Goal: Obtain resource: Obtain resource

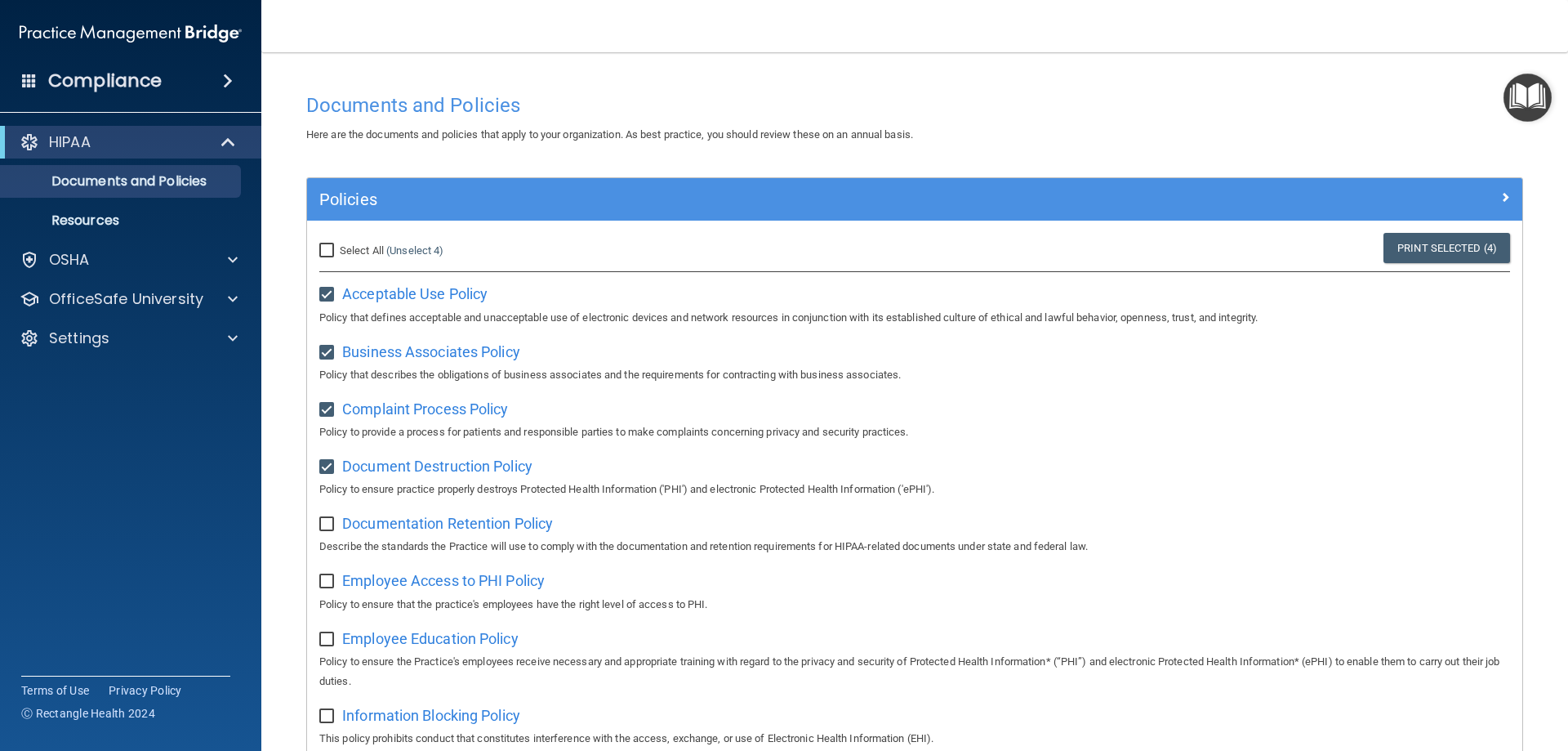
scroll to position [54, 0]
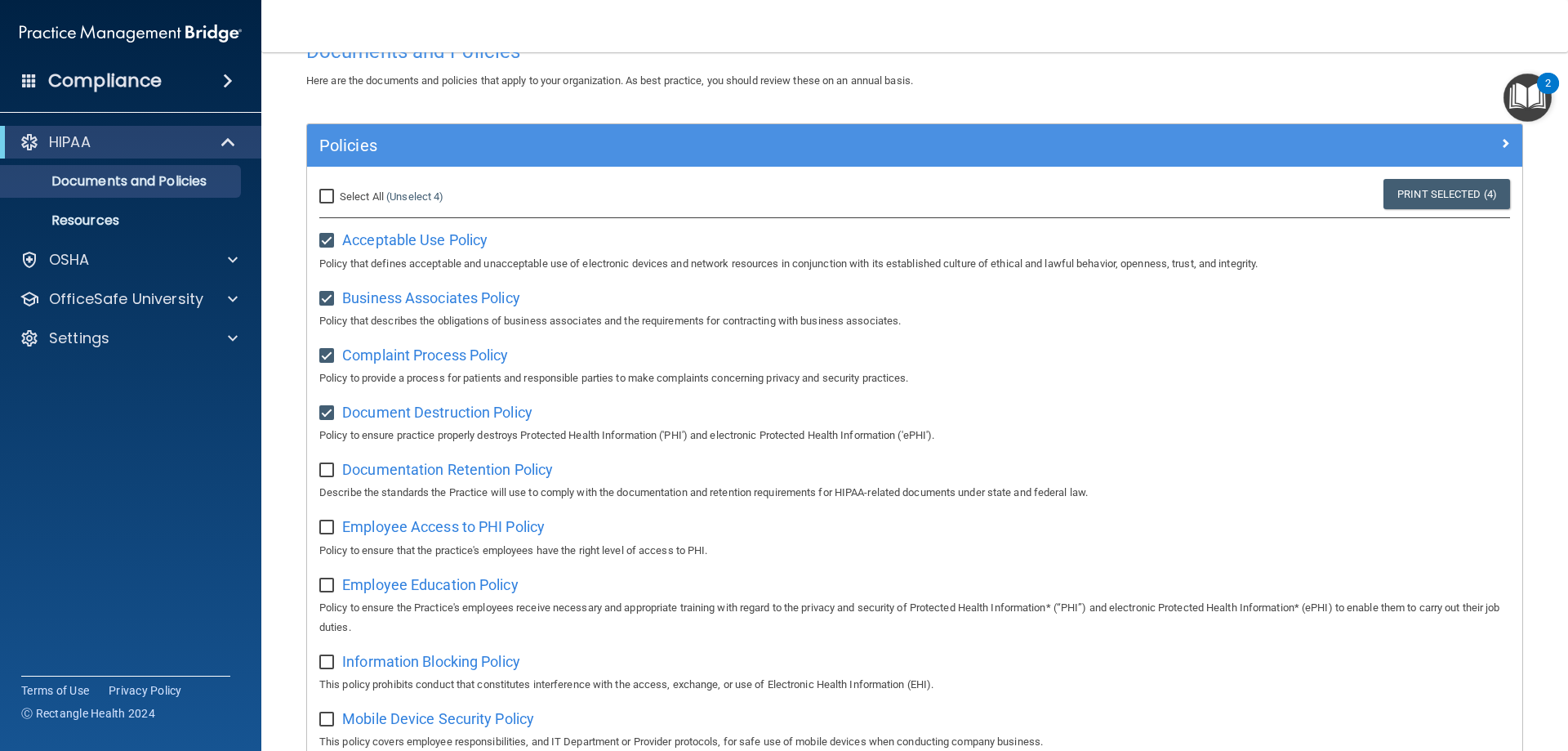
click at [323, 465] on input "checkbox" at bounding box center [329, 470] width 19 height 13
checkbox input "true"
click at [329, 526] on input "checkbox" at bounding box center [329, 527] width 19 height 13
checkbox input "true"
click at [414, 530] on span "Employee Access to PHI Policy" at bounding box center [444, 526] width 203 height 17
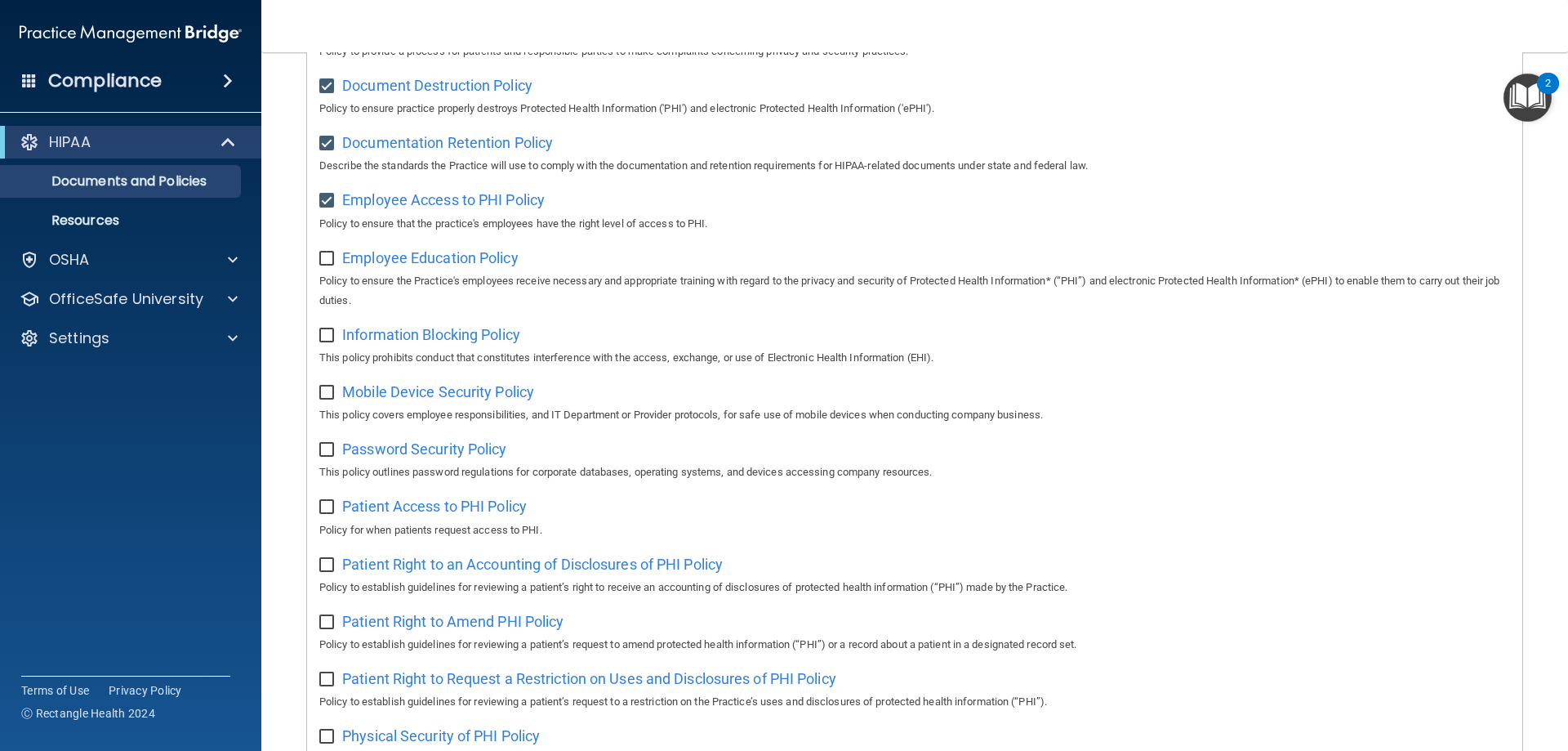
scroll to position [463, 0]
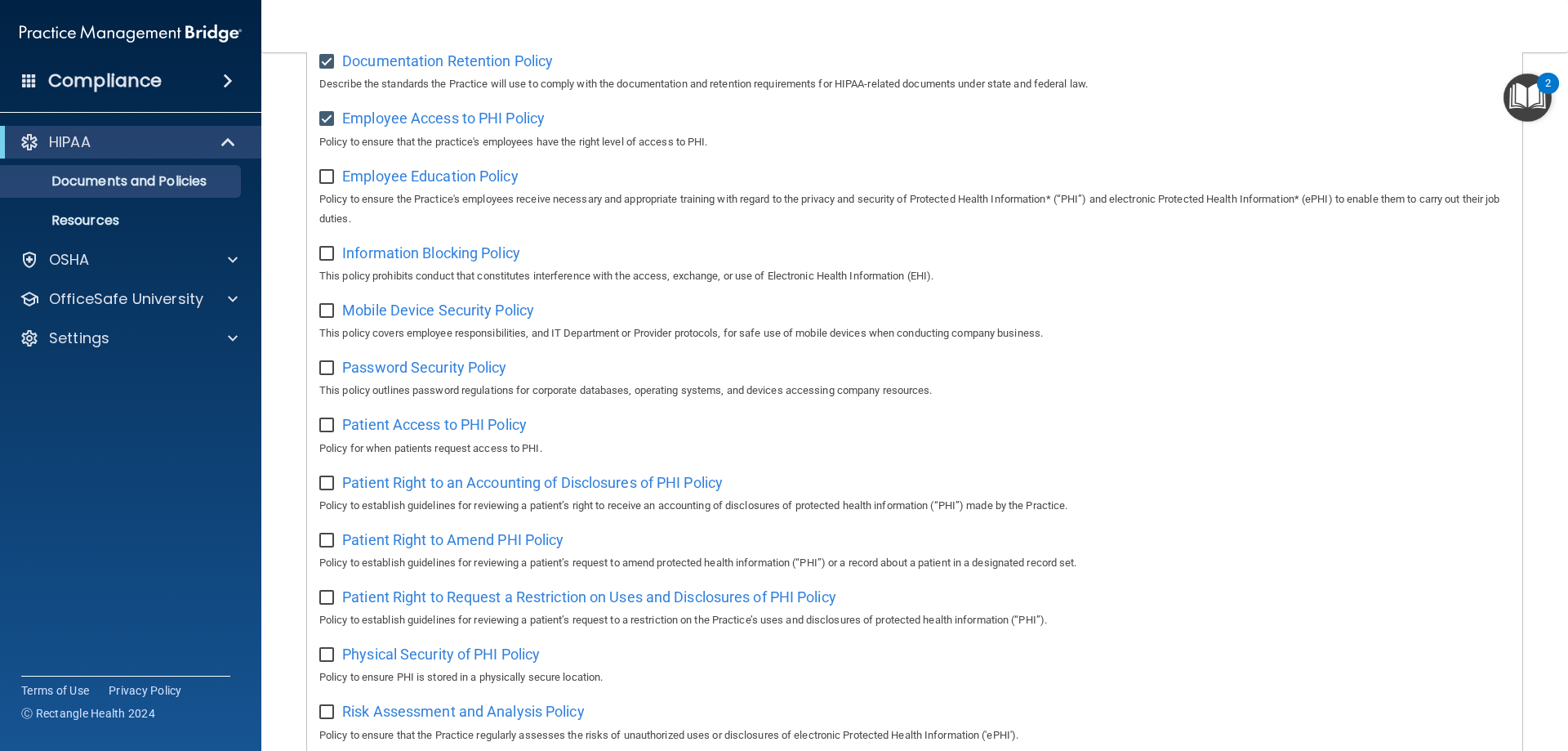
click at [323, 174] on input "checkbox" at bounding box center [329, 176] width 19 height 13
checkbox input "true"
click at [323, 253] on input "checkbox" at bounding box center [329, 254] width 19 height 13
checkbox input "true"
drag, startPoint x: 324, startPoint y: 316, endPoint x: 326, endPoint y: 346, distance: 30.1
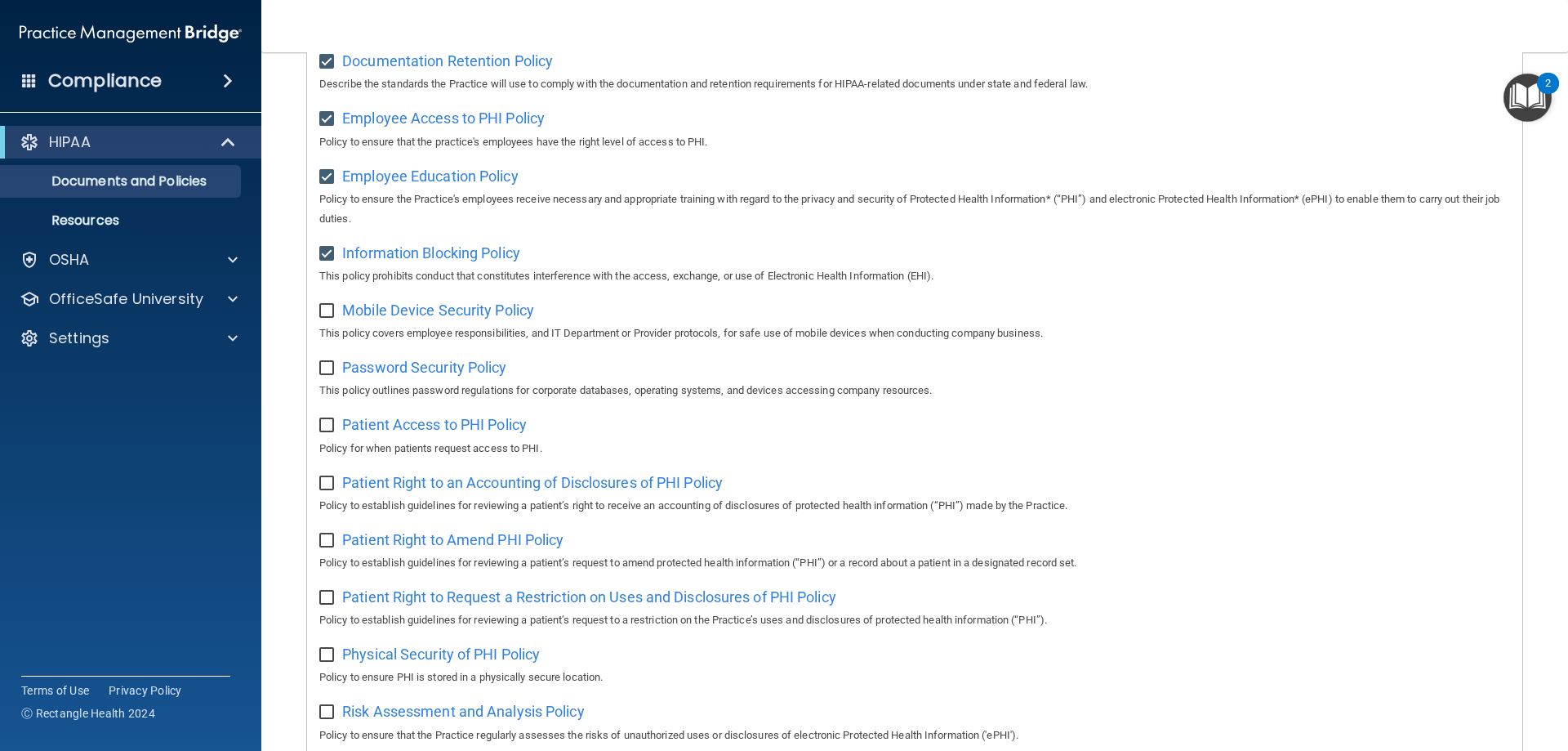
click at [325, 316] on input "checkbox" at bounding box center [329, 311] width 19 height 13
checkbox input "true"
drag, startPoint x: 323, startPoint y: 365, endPoint x: 341, endPoint y: 379, distance: 22.8
click at [329, 366] on input "checkbox" at bounding box center [329, 368] width 19 height 13
checkbox input "true"
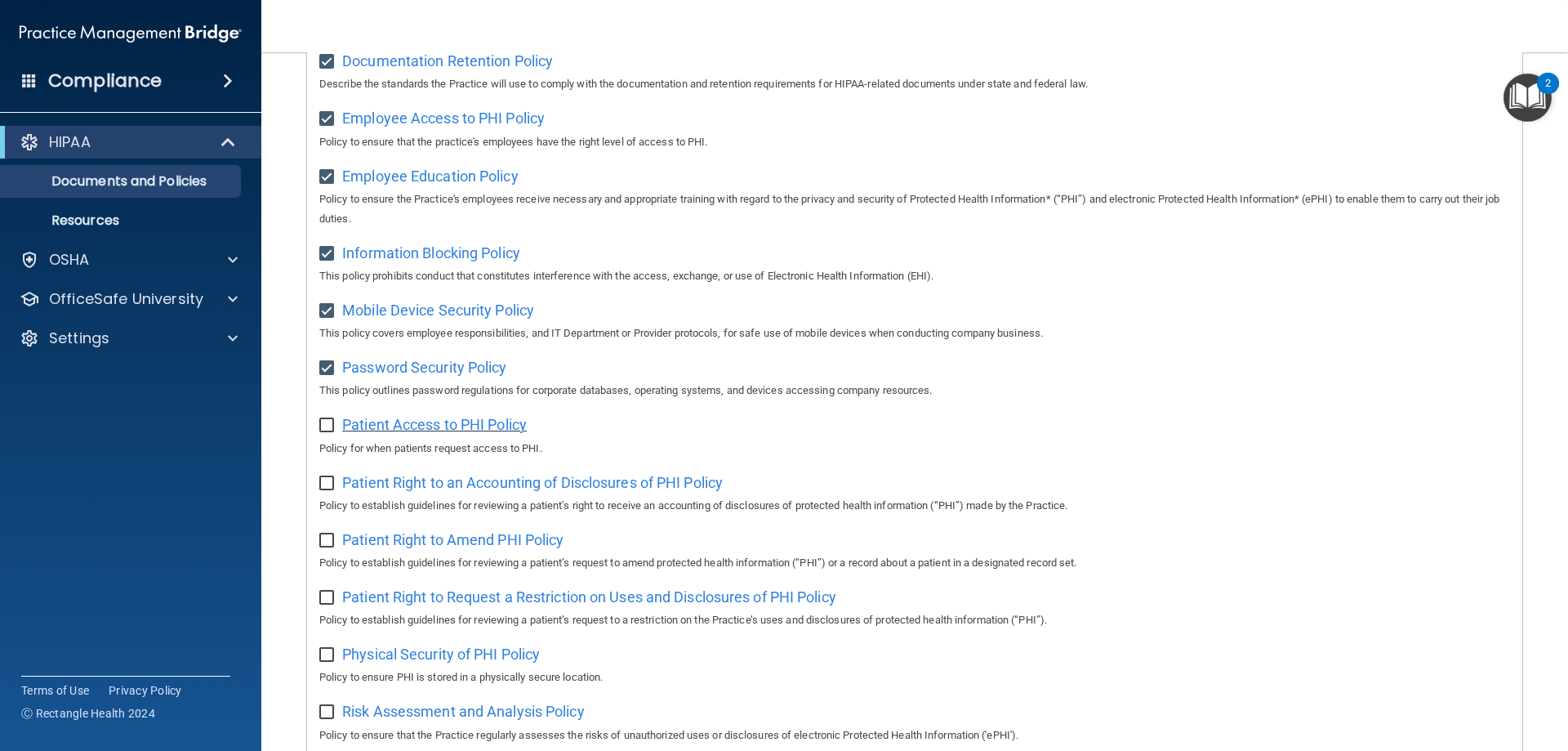
click at [365, 422] on span "Patient Access to PHI Policy" at bounding box center [434, 424] width 185 height 17
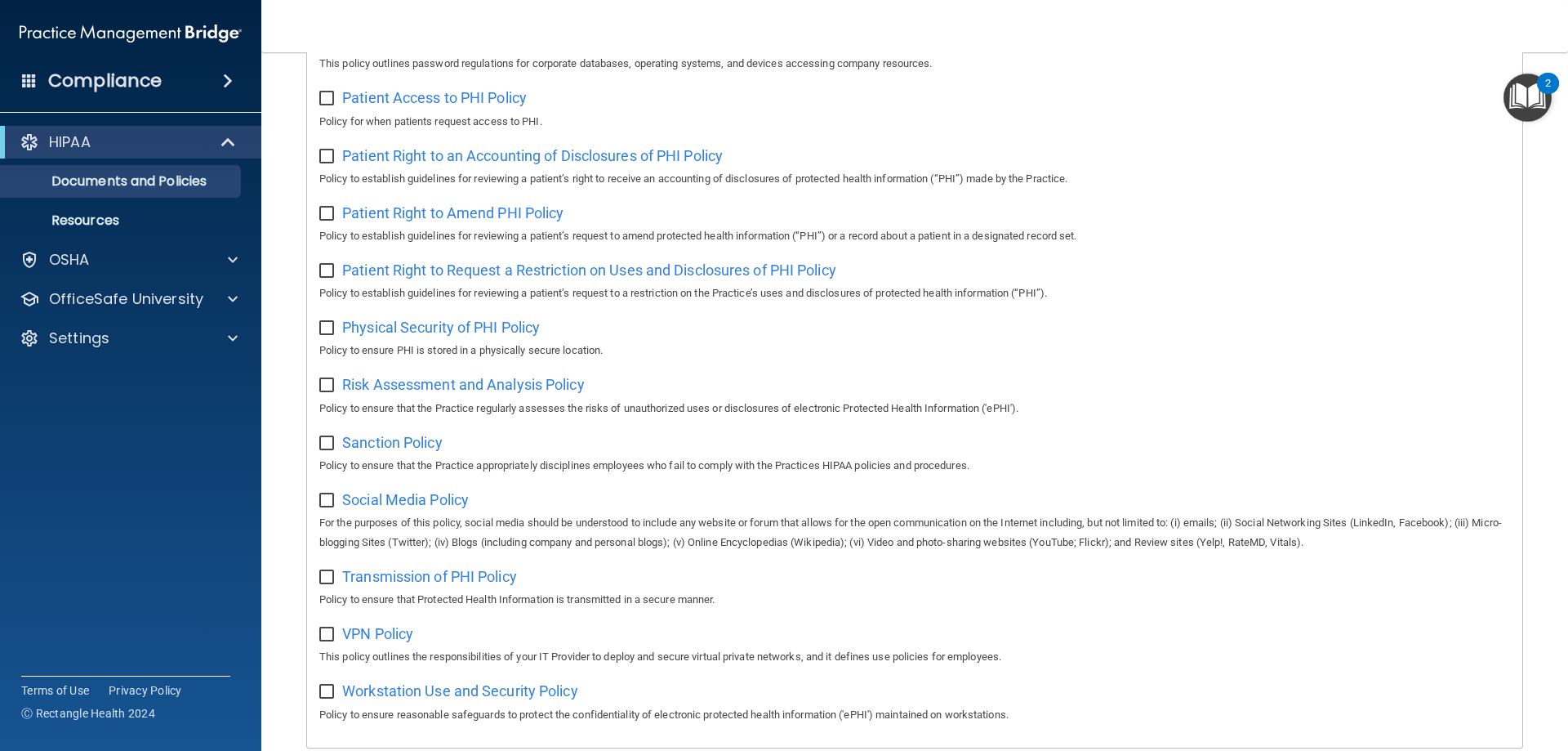
scroll to position [707, 0]
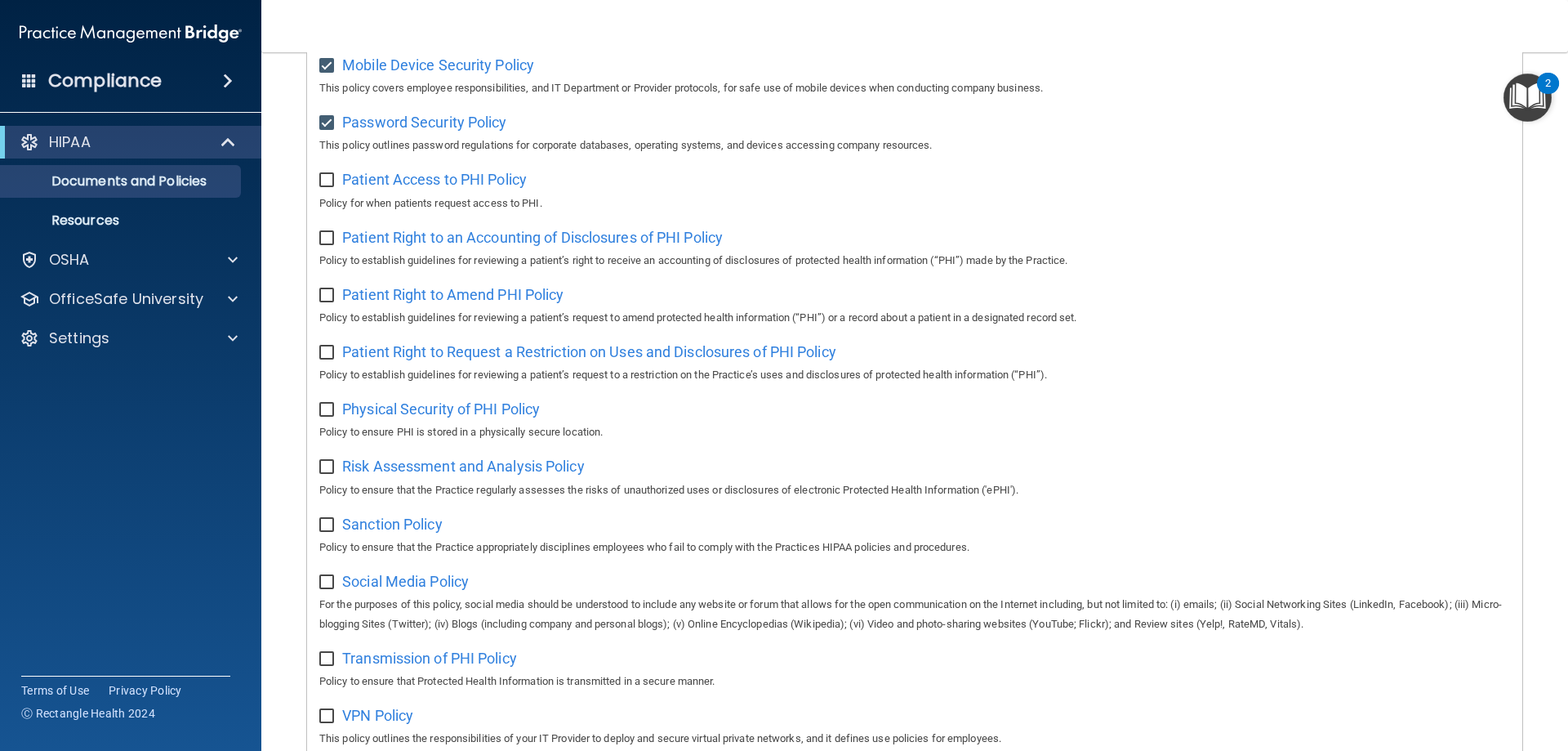
click at [329, 187] on input "checkbox" at bounding box center [329, 180] width 19 height 13
checkbox input "true"
click at [331, 240] on input "checkbox" at bounding box center [329, 238] width 19 height 13
checkbox input "true"
click at [323, 302] on div "Patient Right to Amend PHI Policy Policy to establish guidelines for reviewing …" at bounding box center [914, 305] width 1191 height 46
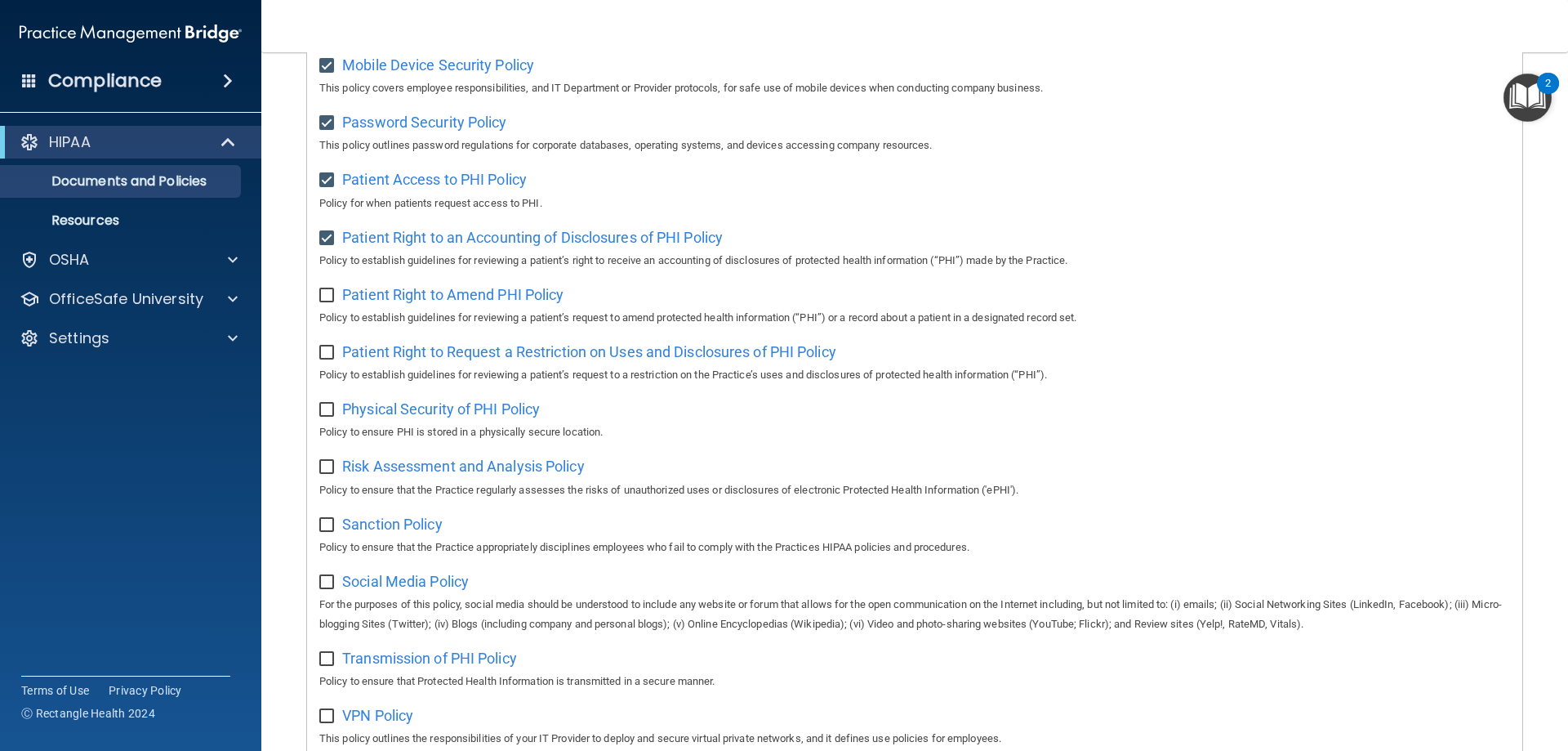
click at [325, 292] on input "checkbox" at bounding box center [329, 295] width 19 height 13
checkbox input "true"
click at [321, 348] on input "checkbox" at bounding box center [329, 353] width 19 height 13
checkbox input "true"
click at [327, 414] on input "checkbox" at bounding box center [329, 409] width 19 height 13
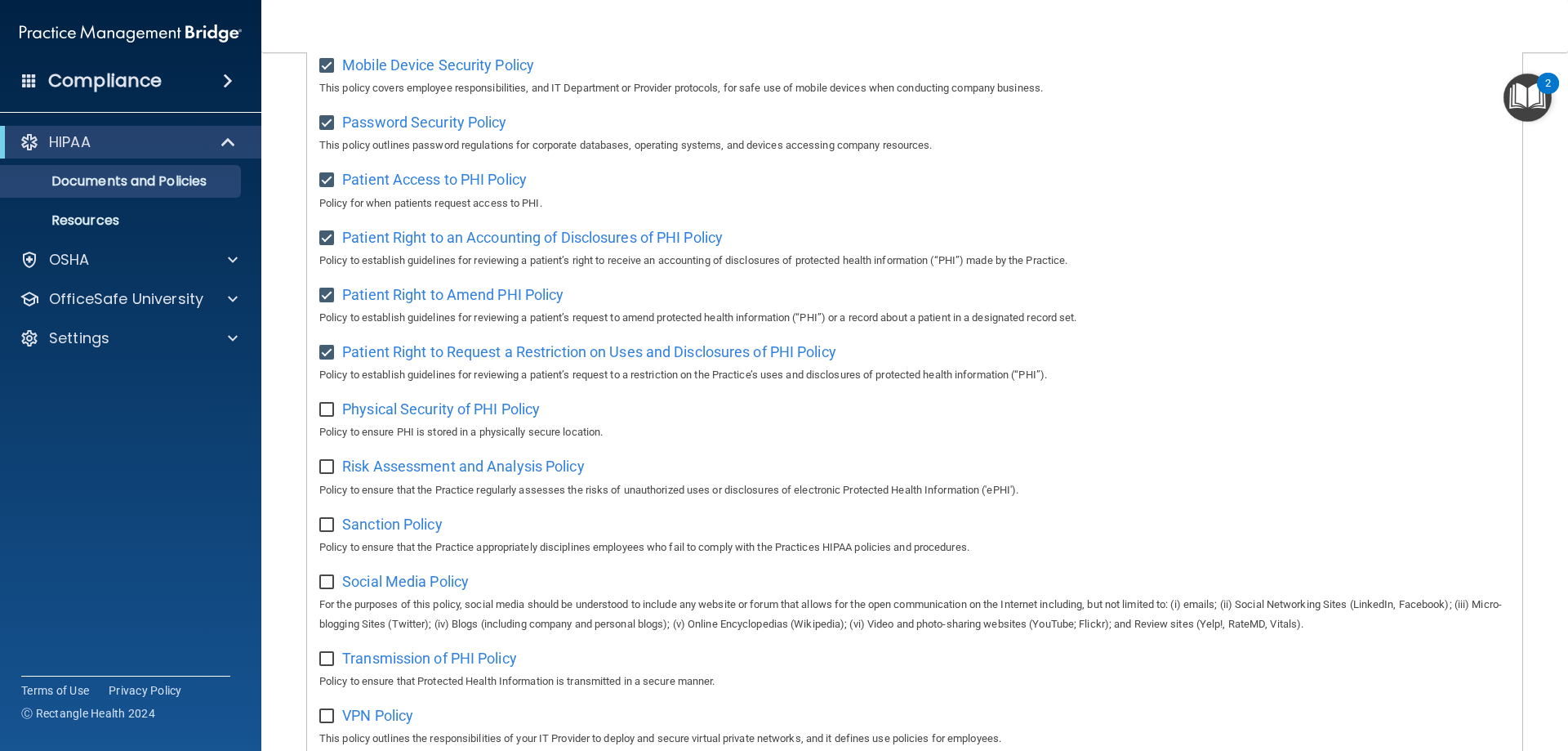
checkbox input "true"
click at [326, 465] on input "checkbox" at bounding box center [329, 467] width 19 height 13
checkbox input "true"
click at [321, 529] on input "checkbox" at bounding box center [329, 525] width 19 height 13
checkbox input "true"
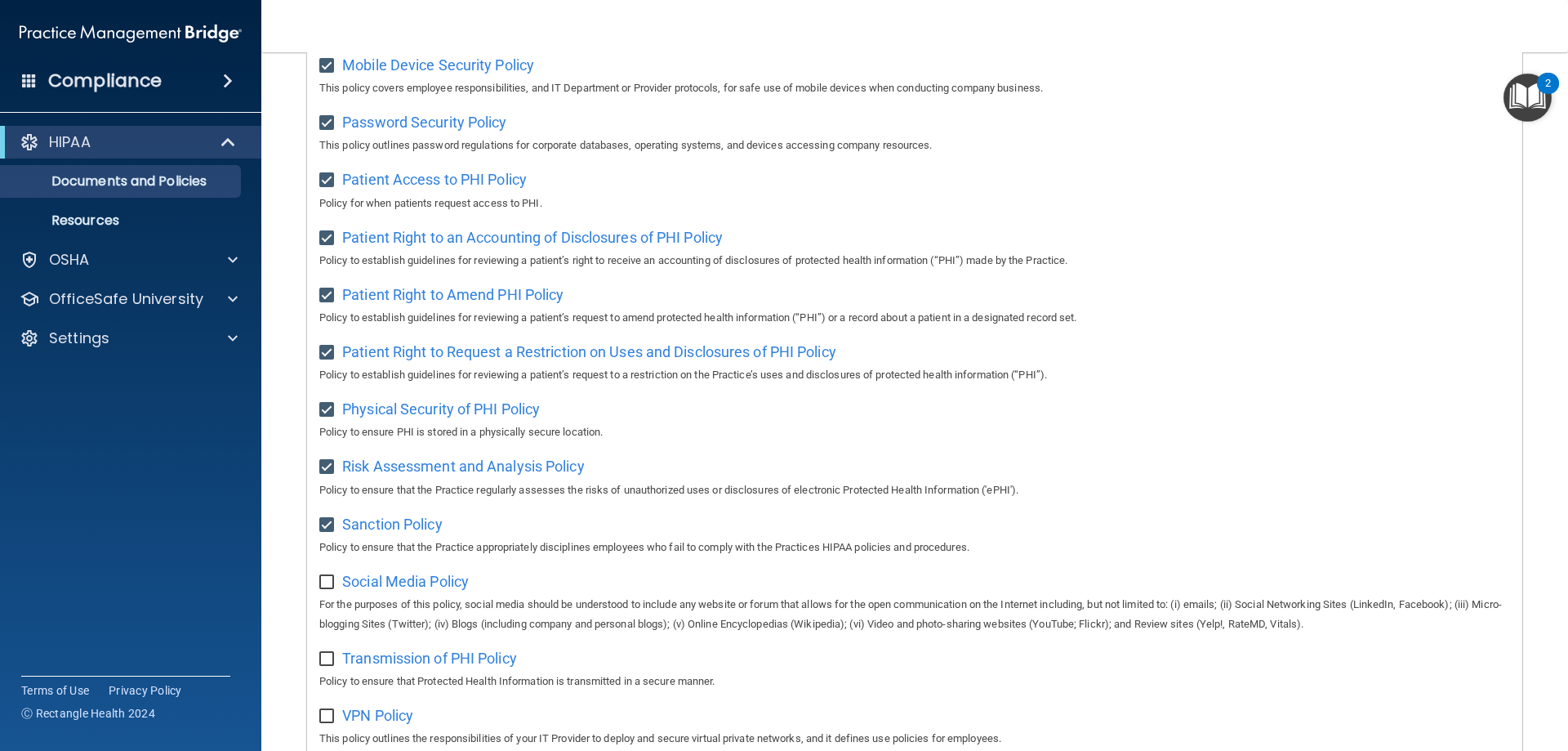
click at [328, 588] on input "checkbox" at bounding box center [329, 582] width 19 height 13
checkbox input "true"
drag, startPoint x: 329, startPoint y: 656, endPoint x: 326, endPoint y: 680, distance: 24.2
click at [329, 658] on input "checkbox" at bounding box center [329, 659] width 19 height 13
checkbox input "true"
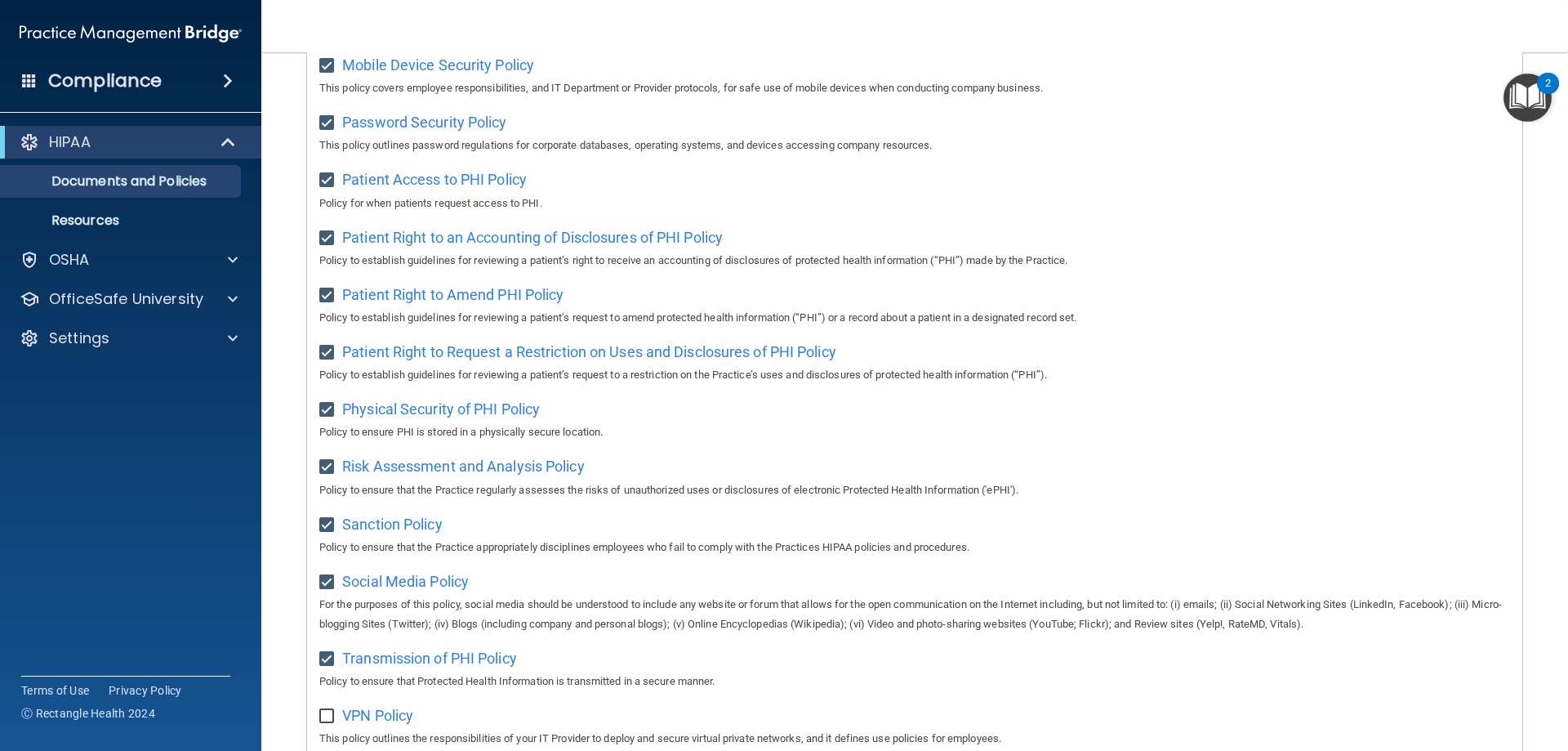
click at [323, 711] on input "checkbox" at bounding box center [329, 716] width 19 height 13
checkbox input "true"
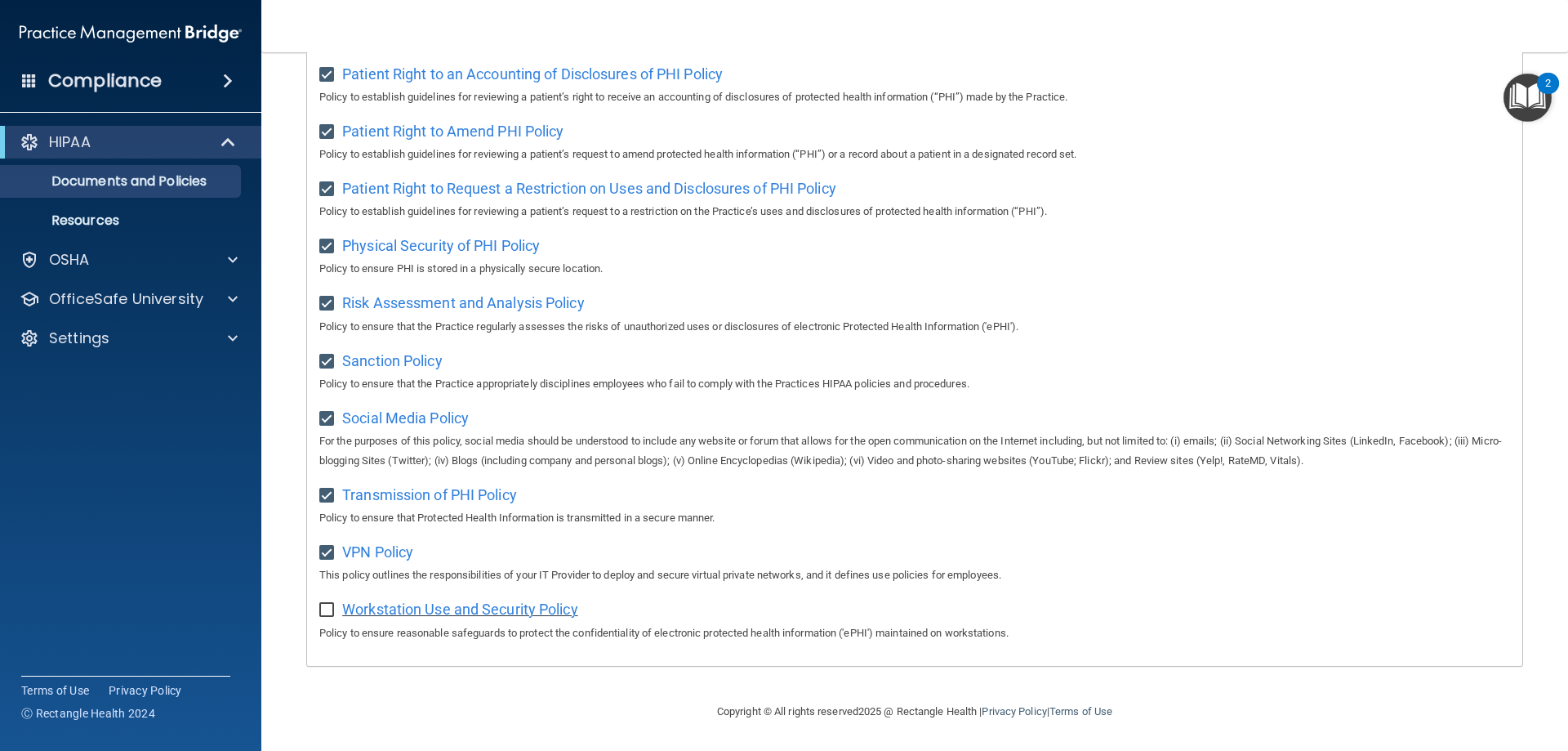
click at [414, 618] on div "Workstation Use and Security Policy Policy to ensure reasonable safeguards to p…" at bounding box center [914, 619] width 1191 height 46
click at [408, 612] on span "Workstation Use and Security Policy" at bounding box center [460, 609] width 236 height 17
click at [327, 616] on input "checkbox" at bounding box center [329, 610] width 19 height 13
checkbox input "true"
click at [116, 228] on p "Resources" at bounding box center [121, 220] width 223 height 16
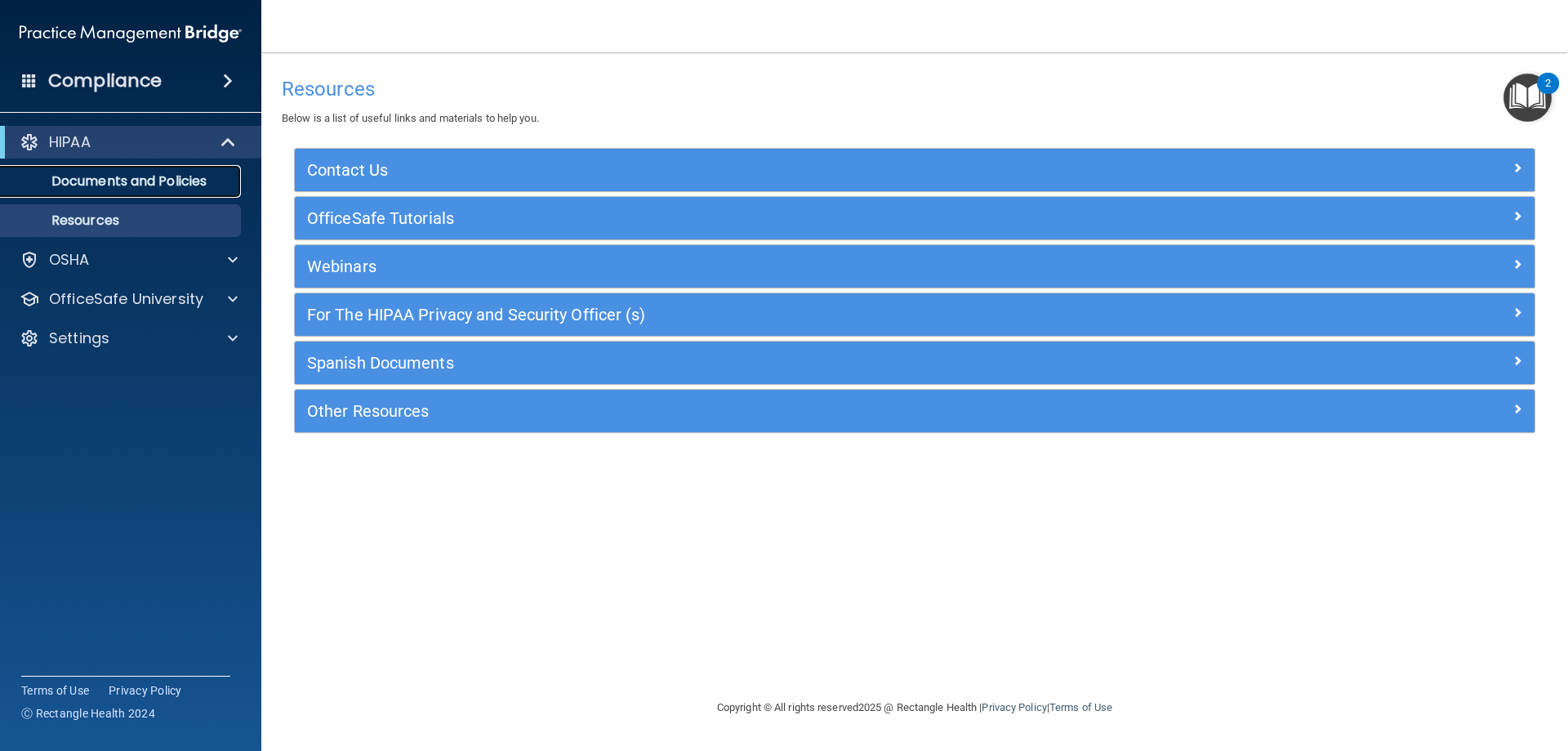
click at [165, 176] on p "Documents and Policies" at bounding box center [121, 181] width 223 height 16
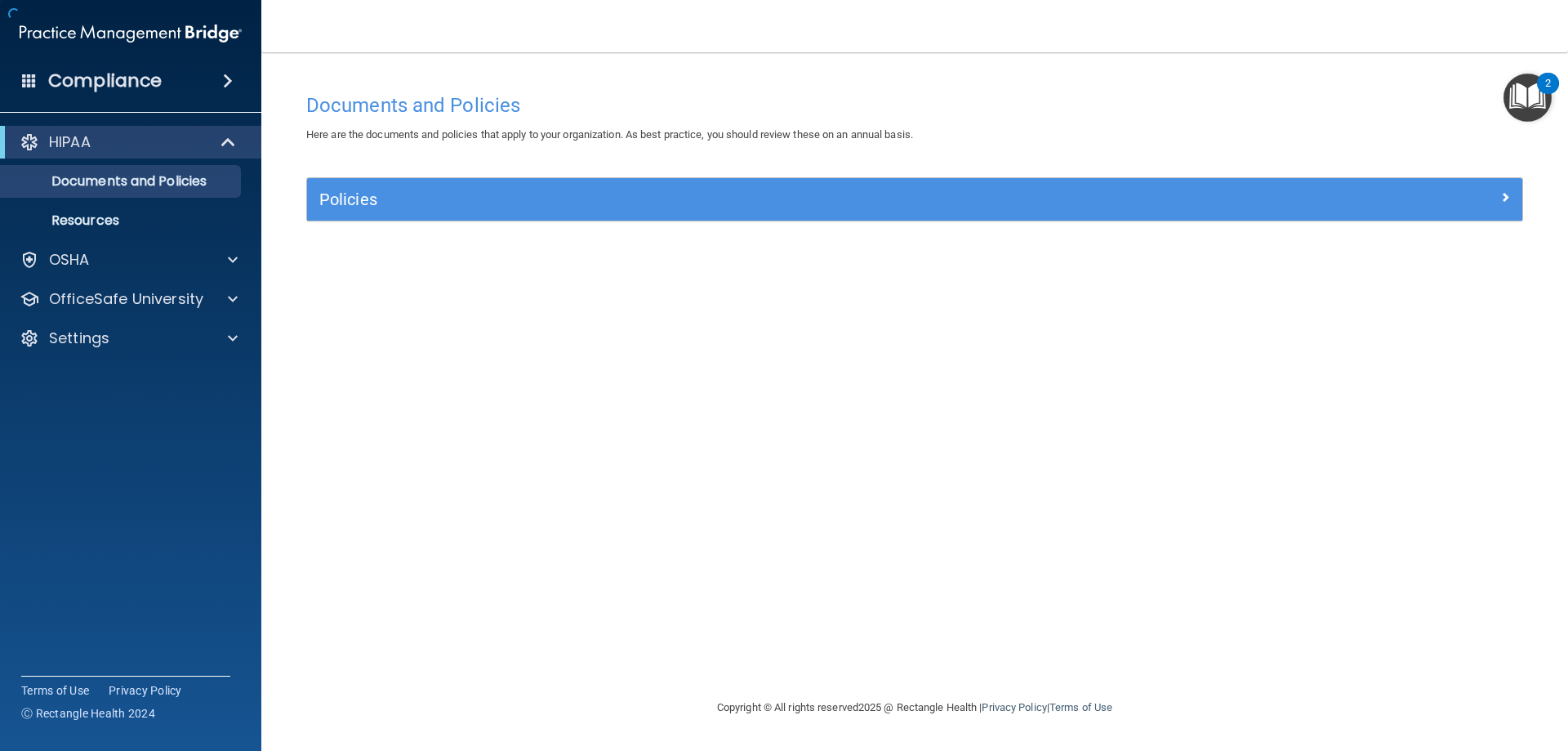
click at [430, 217] on div "Policies" at bounding box center [914, 199] width 1215 height 42
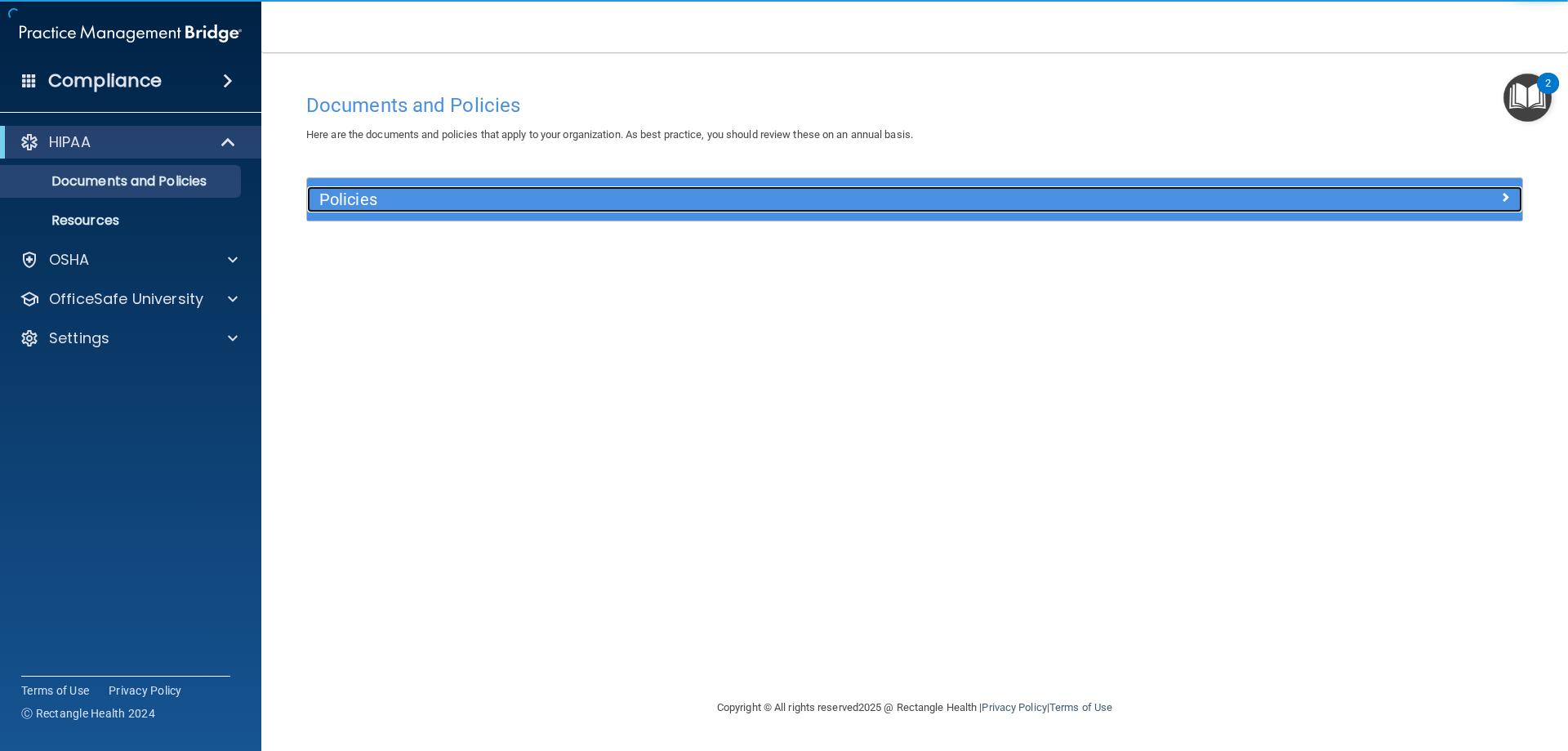
click at [441, 204] on h5 "Policies" at bounding box center [762, 199] width 887 height 18
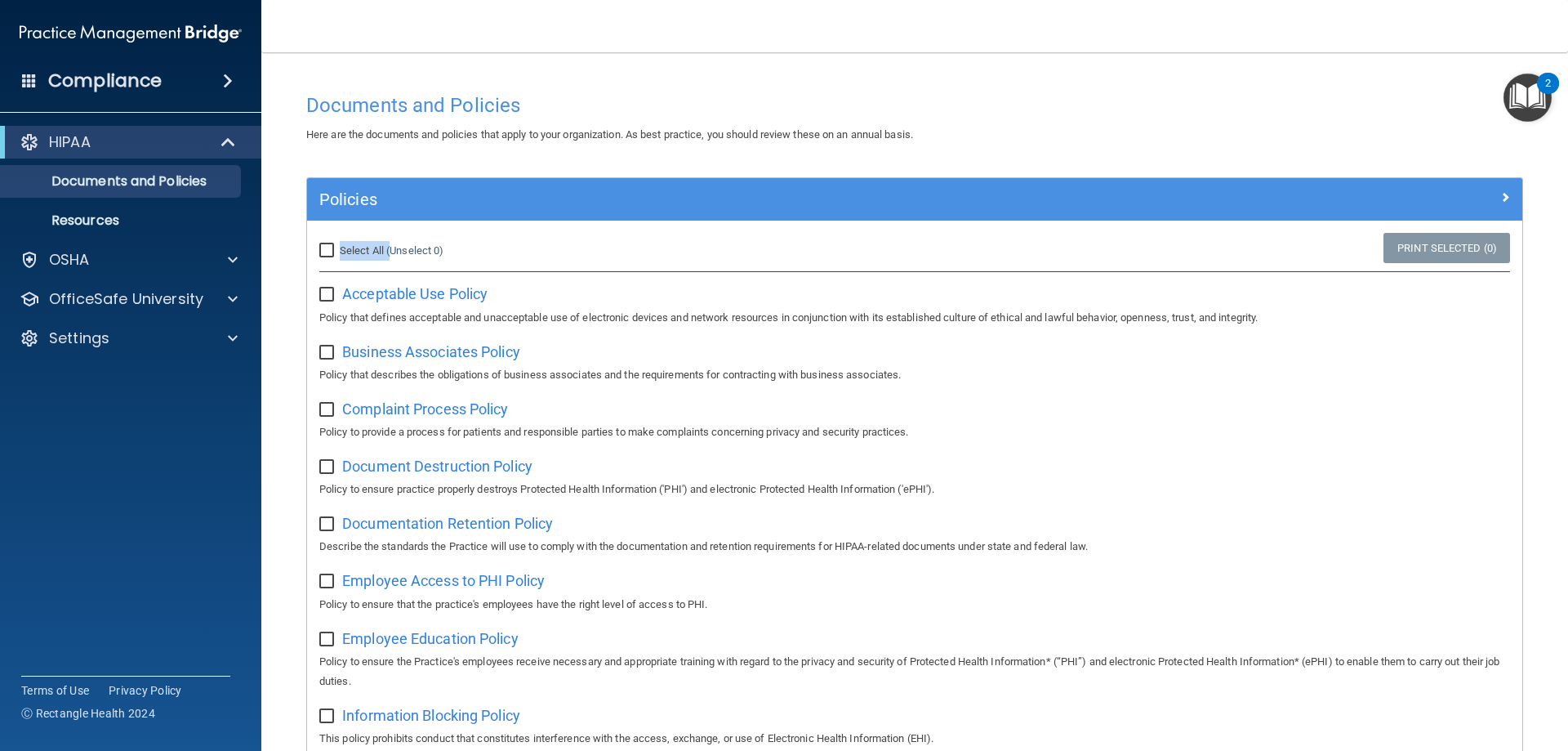
click at [391, 243] on div "Select All (Unselect 0) Unselect All" at bounding box center [509, 251] width 405 height 36
click at [390, 250] on link "(Unselect 0)" at bounding box center [415, 250] width 57 height 12
click at [393, 246] on link "(Unselect 0)" at bounding box center [415, 250] width 57 height 12
click at [323, 252] on input "Select All (Unselect 0) Unselect All" at bounding box center [329, 250] width 19 height 13
checkbox input "true"
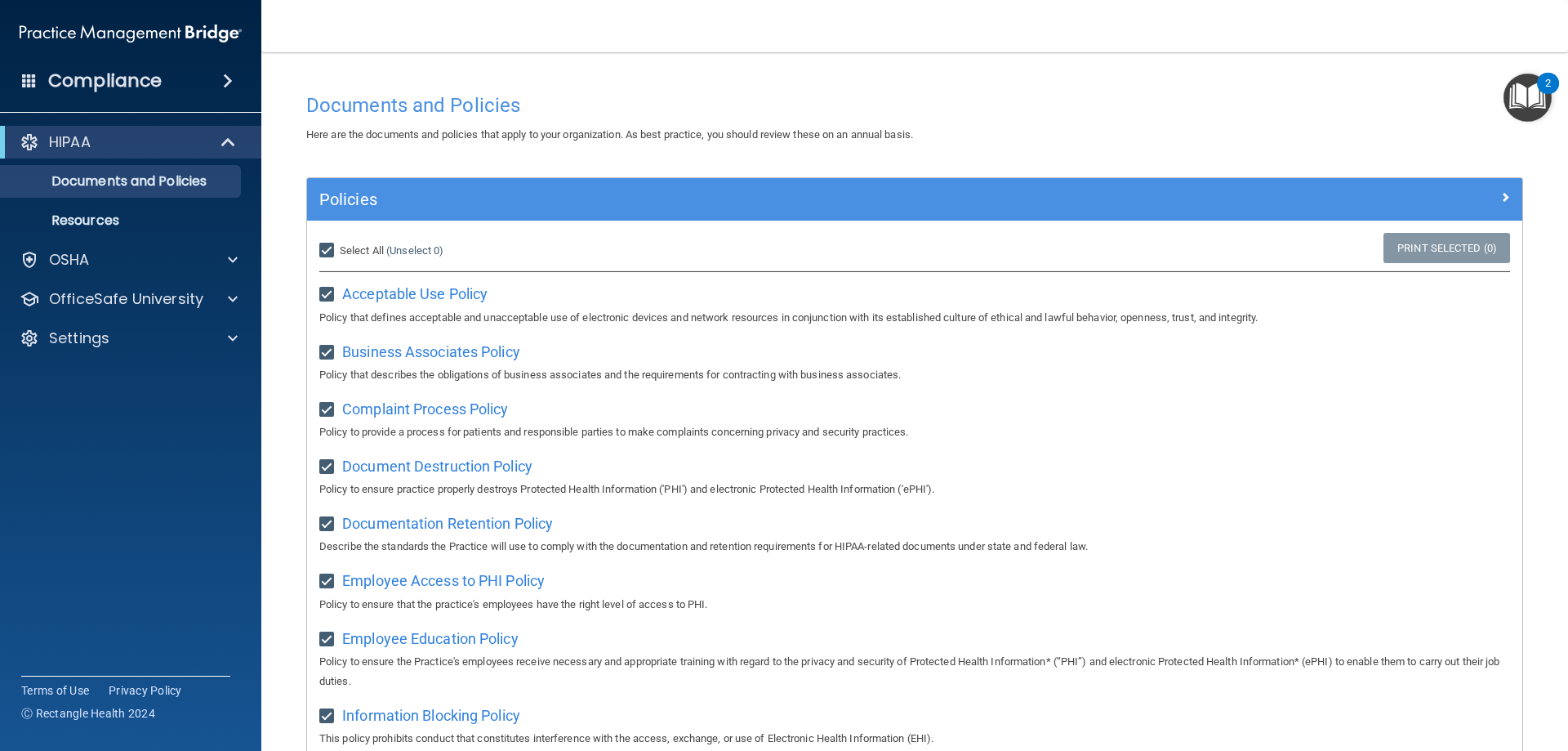
checkbox input "true"
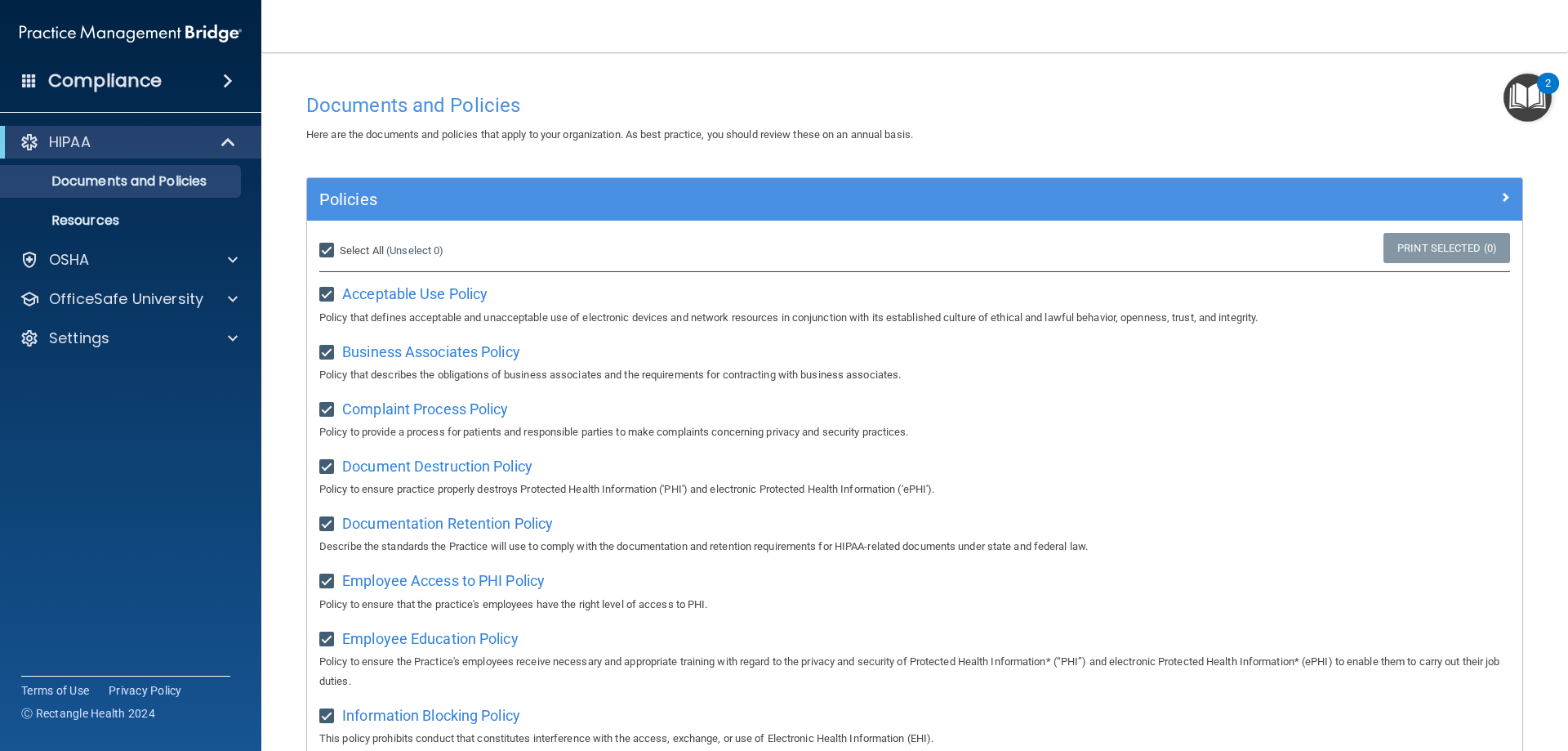
checkbox input "true"
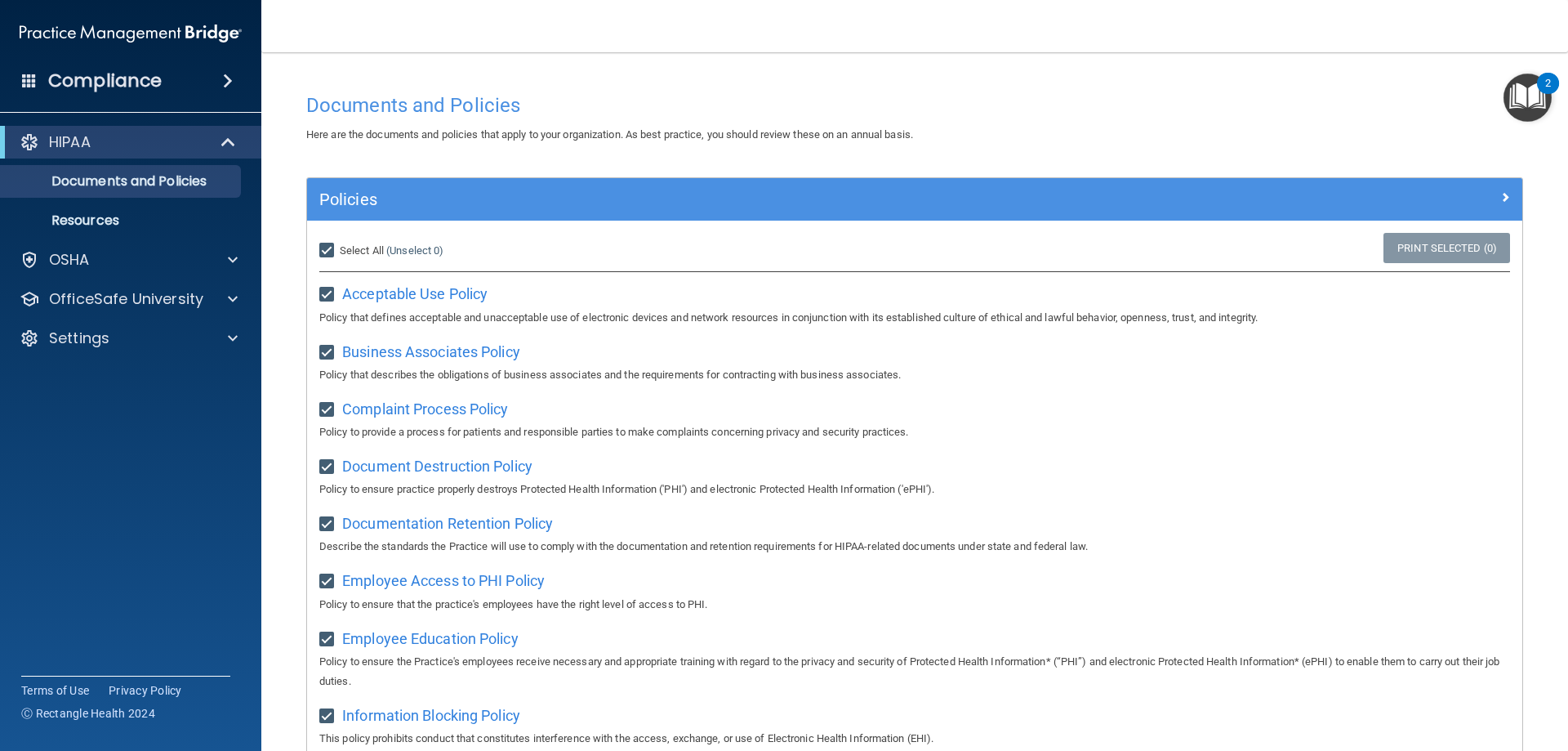
checkbox input "true"
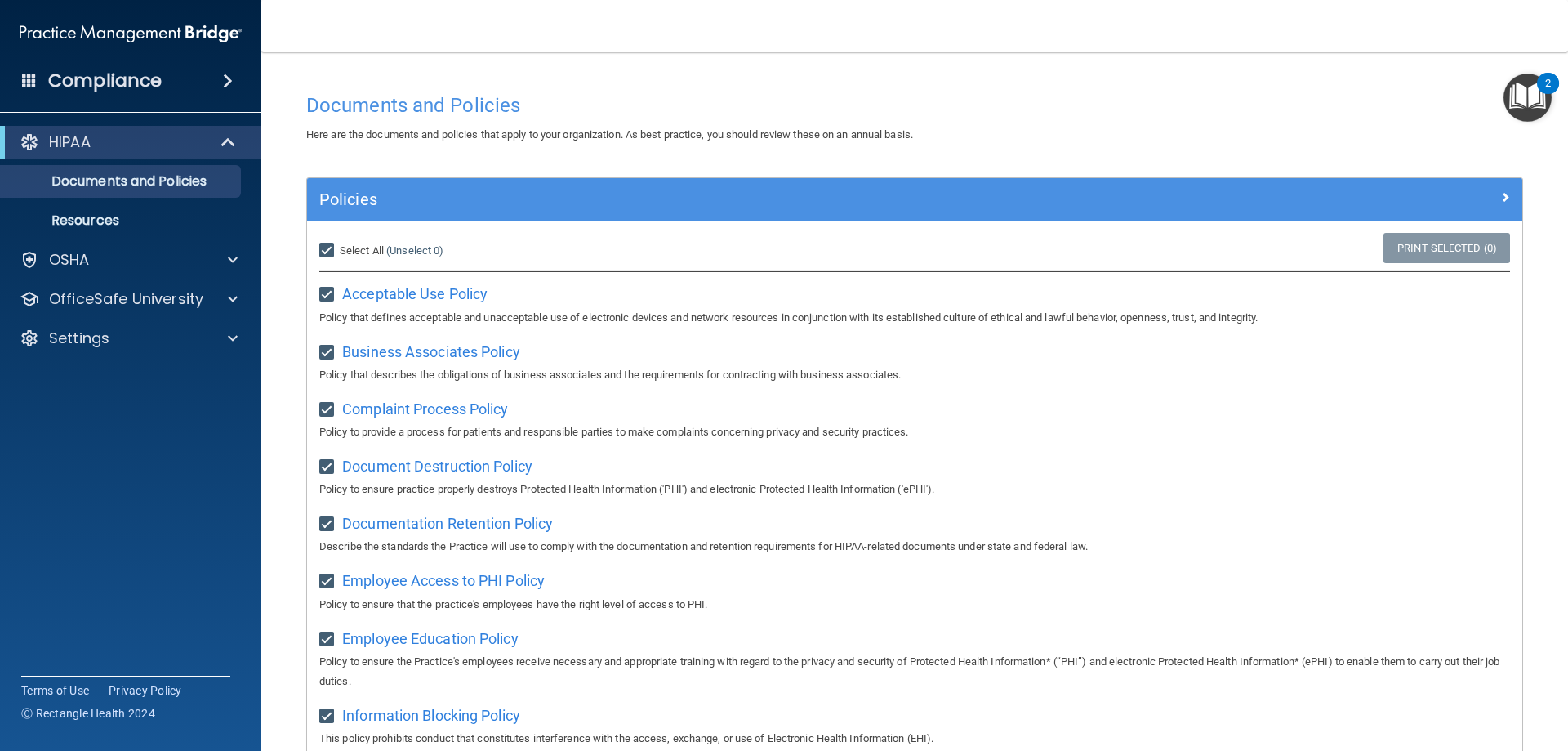
checkbox input "true"
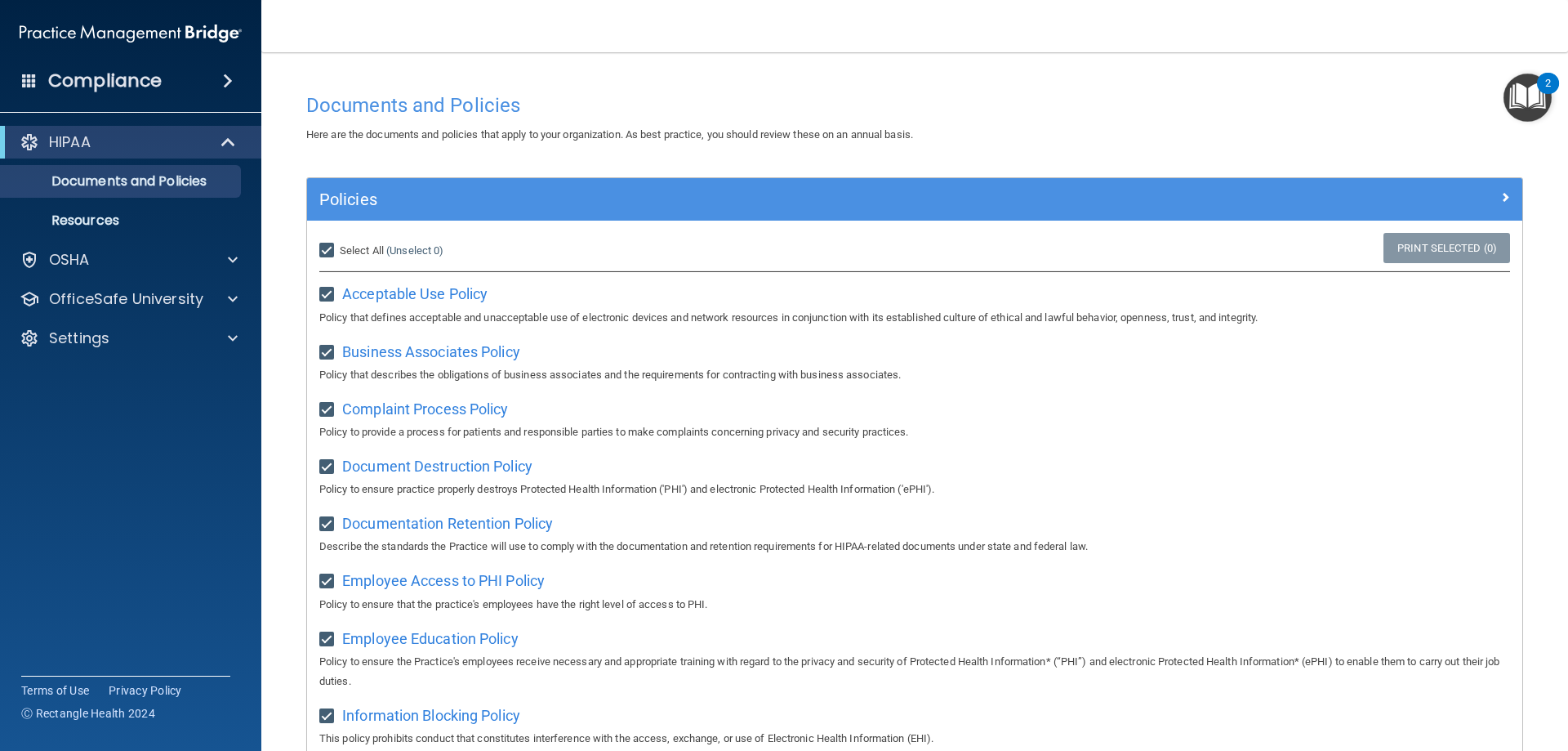
checkbox input "true"
click at [1420, 253] on link "Print Selected (21)" at bounding box center [1444, 248] width 132 height 30
click at [129, 231] on link "Resources" at bounding box center [112, 220] width 257 height 33
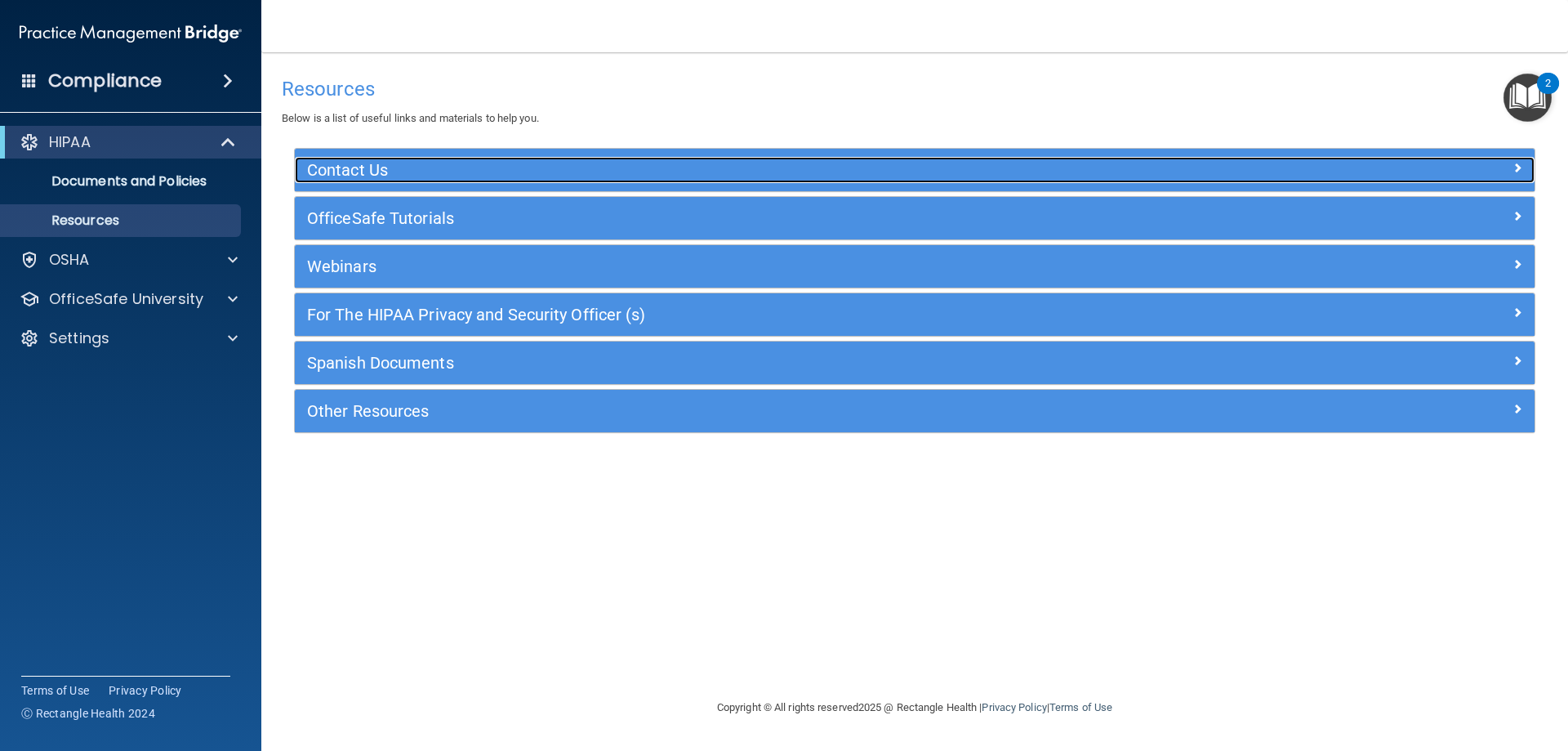
click at [367, 170] on h5 "Contact Us" at bounding box center [759, 169] width 906 height 18
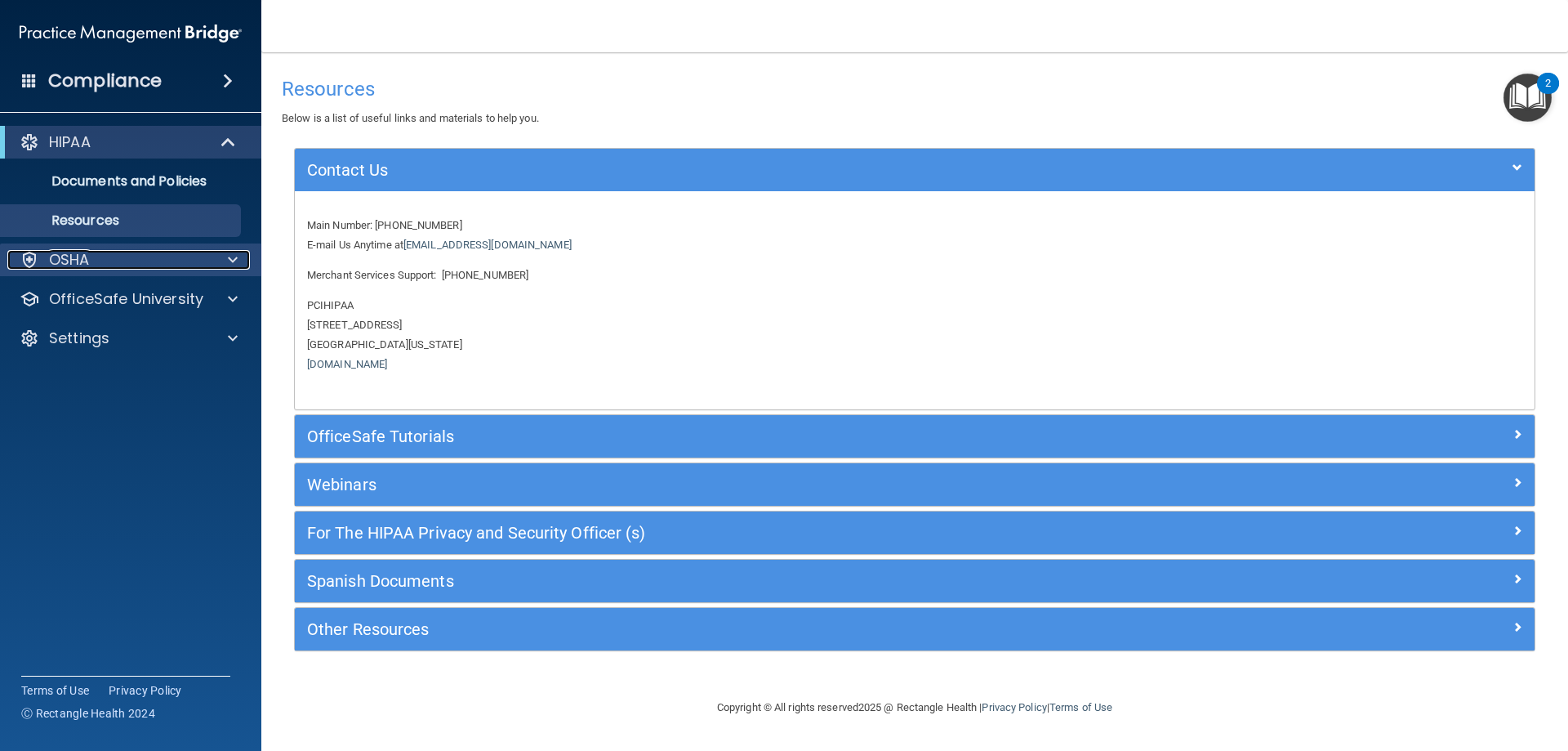
click at [155, 253] on div "OSHA" at bounding box center [109, 260] width 203 height 20
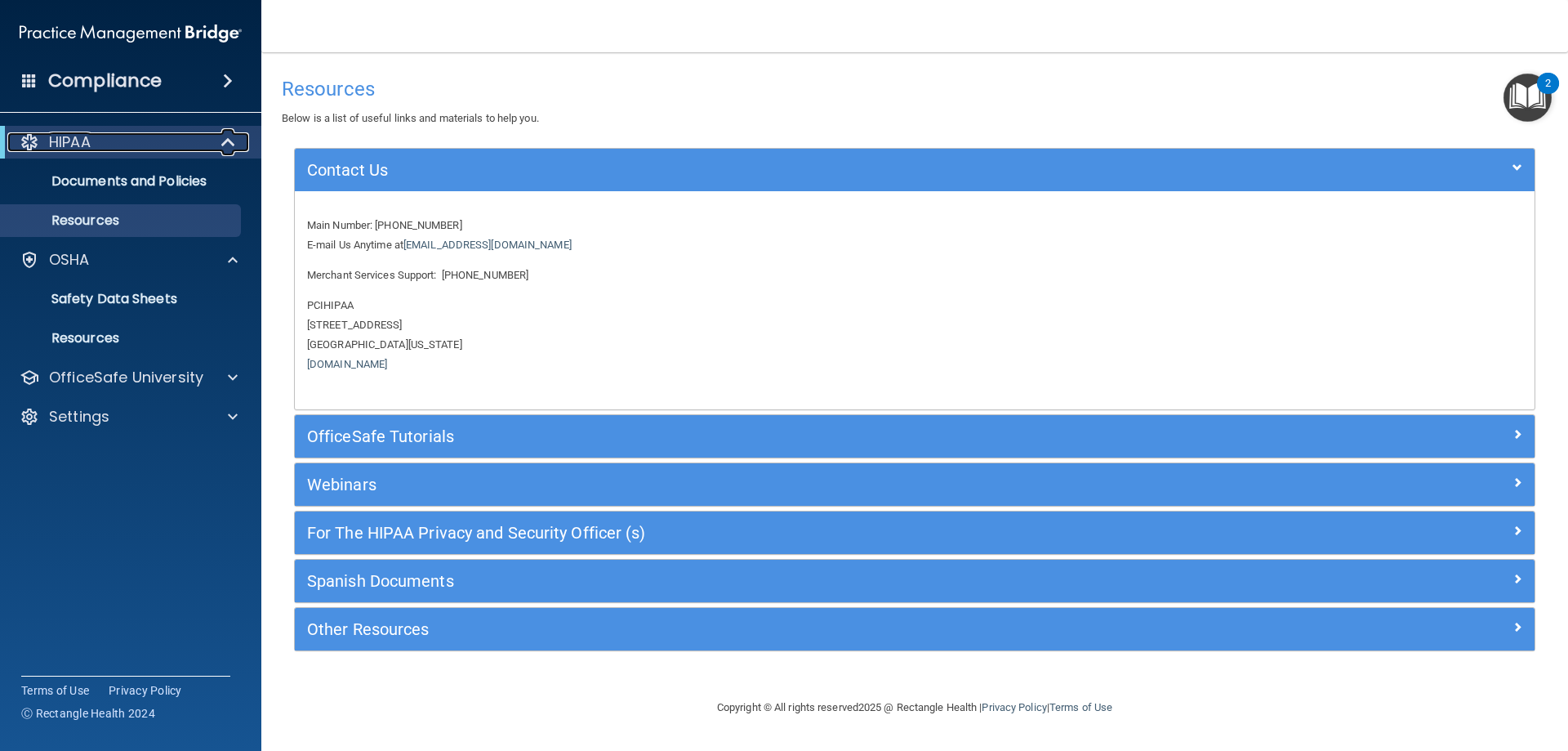
drag, startPoint x: 203, startPoint y: 138, endPoint x: 209, endPoint y: 156, distance: 19.0
click at [204, 139] on div "HIPAA" at bounding box center [108, 142] width 202 height 20
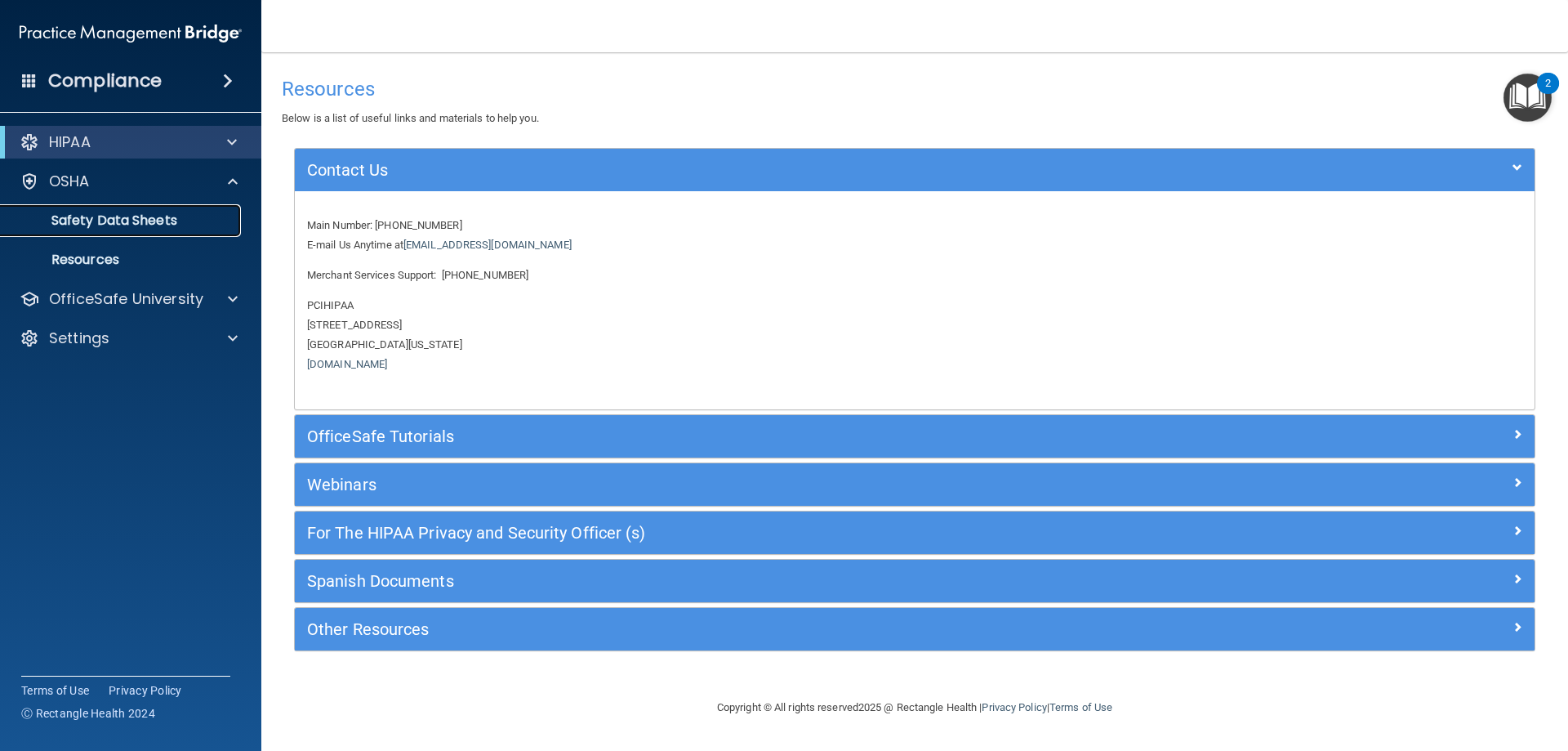
click at [168, 216] on p "Safety Data Sheets" at bounding box center [121, 220] width 223 height 16
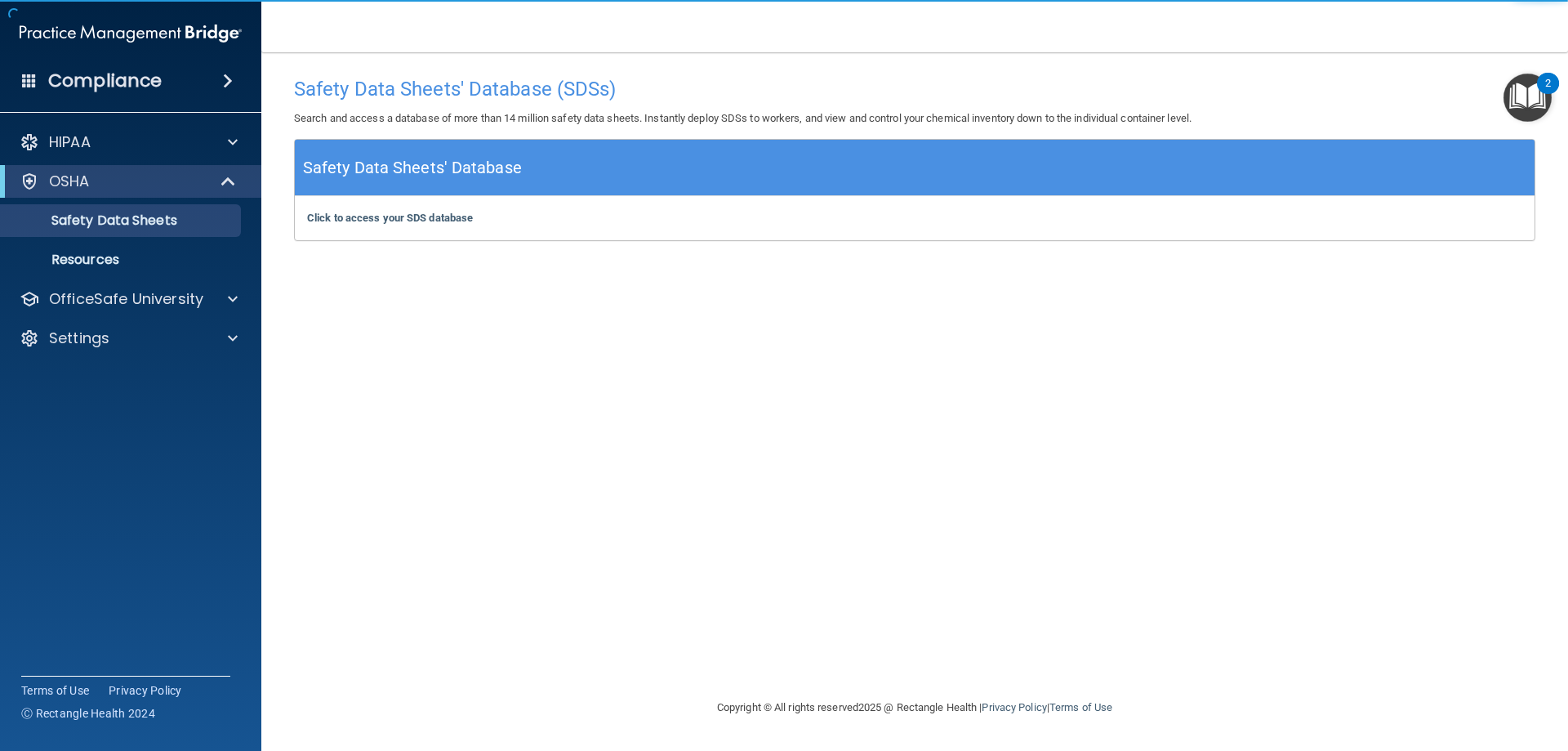
click at [461, 155] on h5 "Safety Data Sheets' Database" at bounding box center [412, 168] width 219 height 28
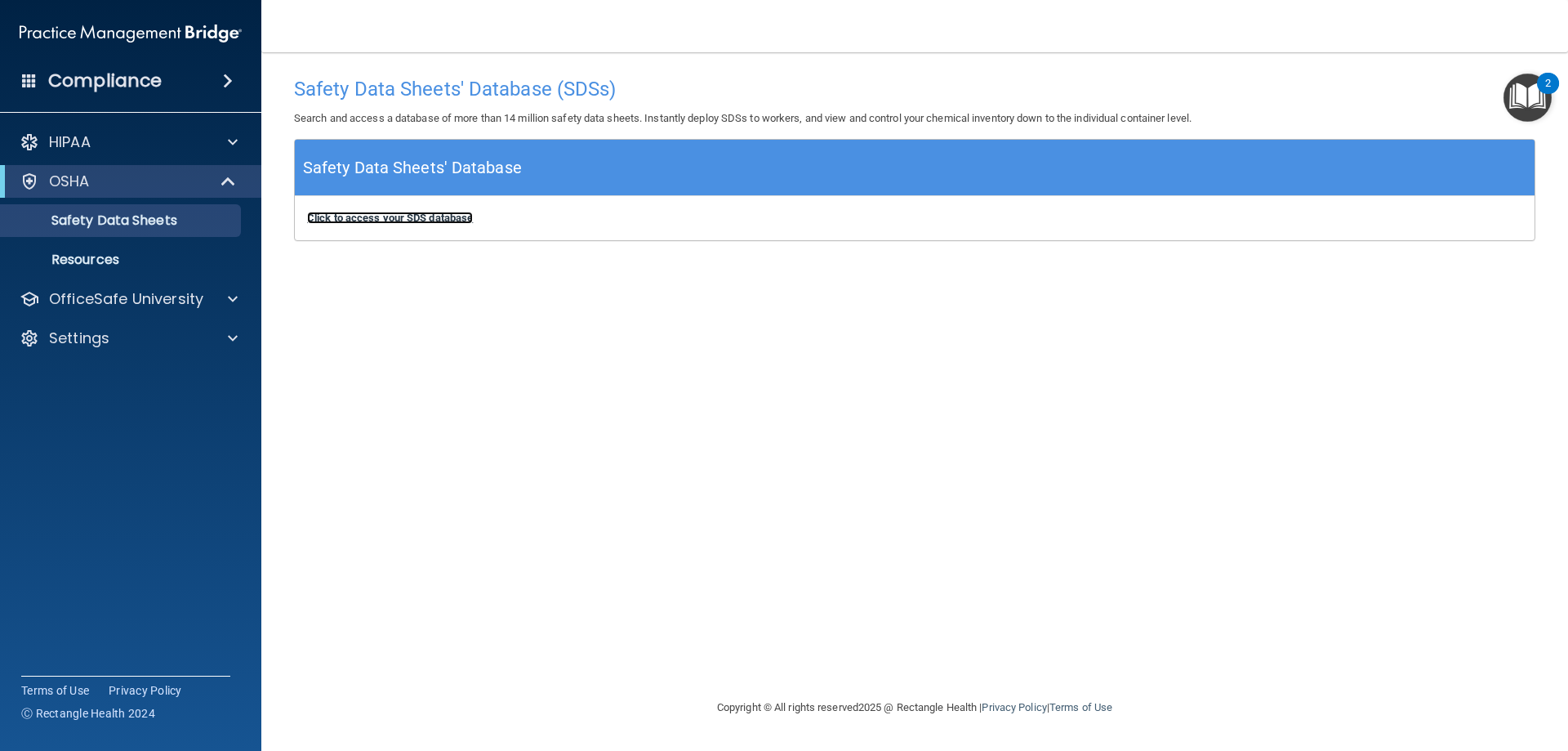
click at [427, 224] on b "Click to access your SDS database" at bounding box center [390, 218] width 166 height 12
click at [198, 187] on div "OSHA" at bounding box center [108, 181] width 202 height 20
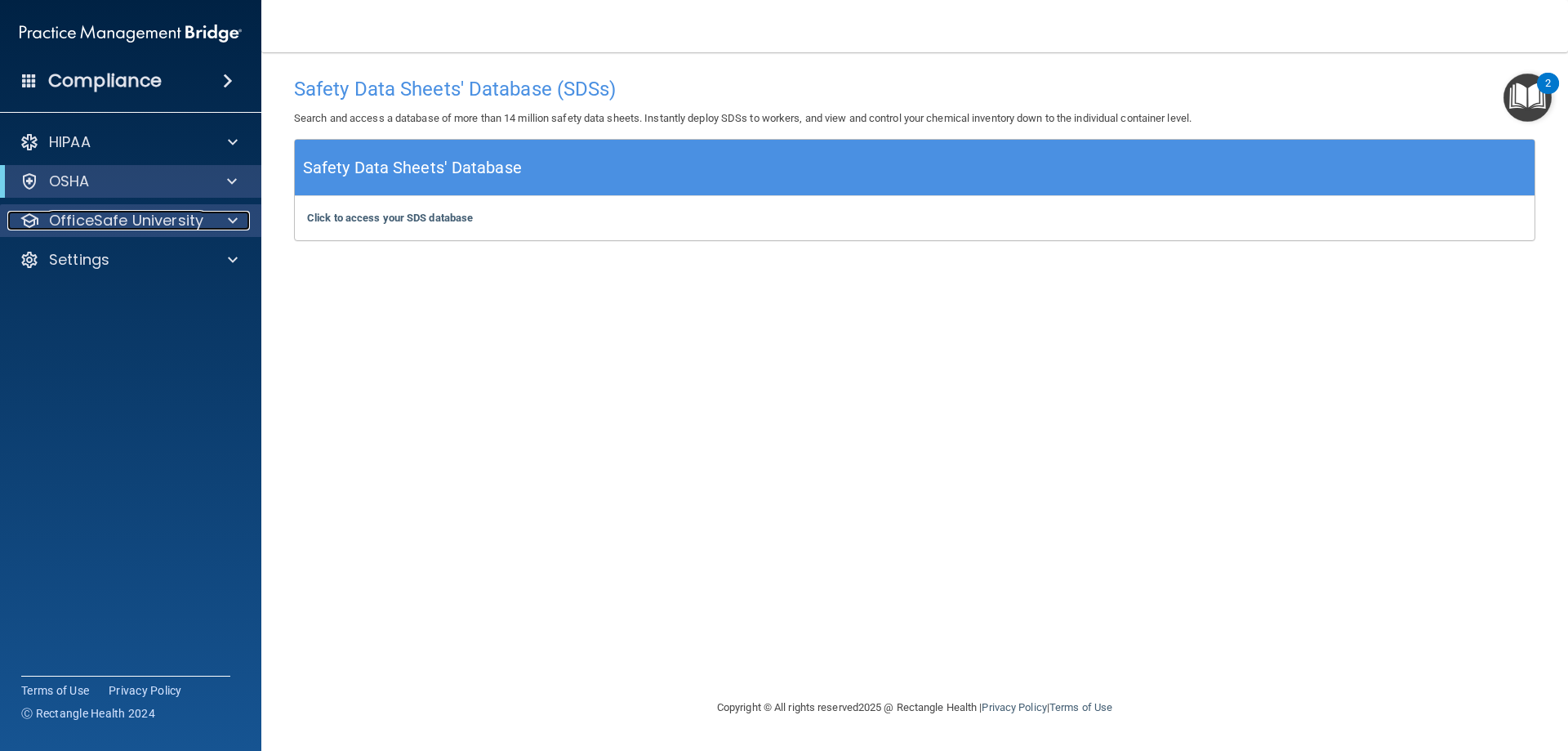
click at [181, 219] on p "OfficeSafe University" at bounding box center [126, 220] width 154 height 20
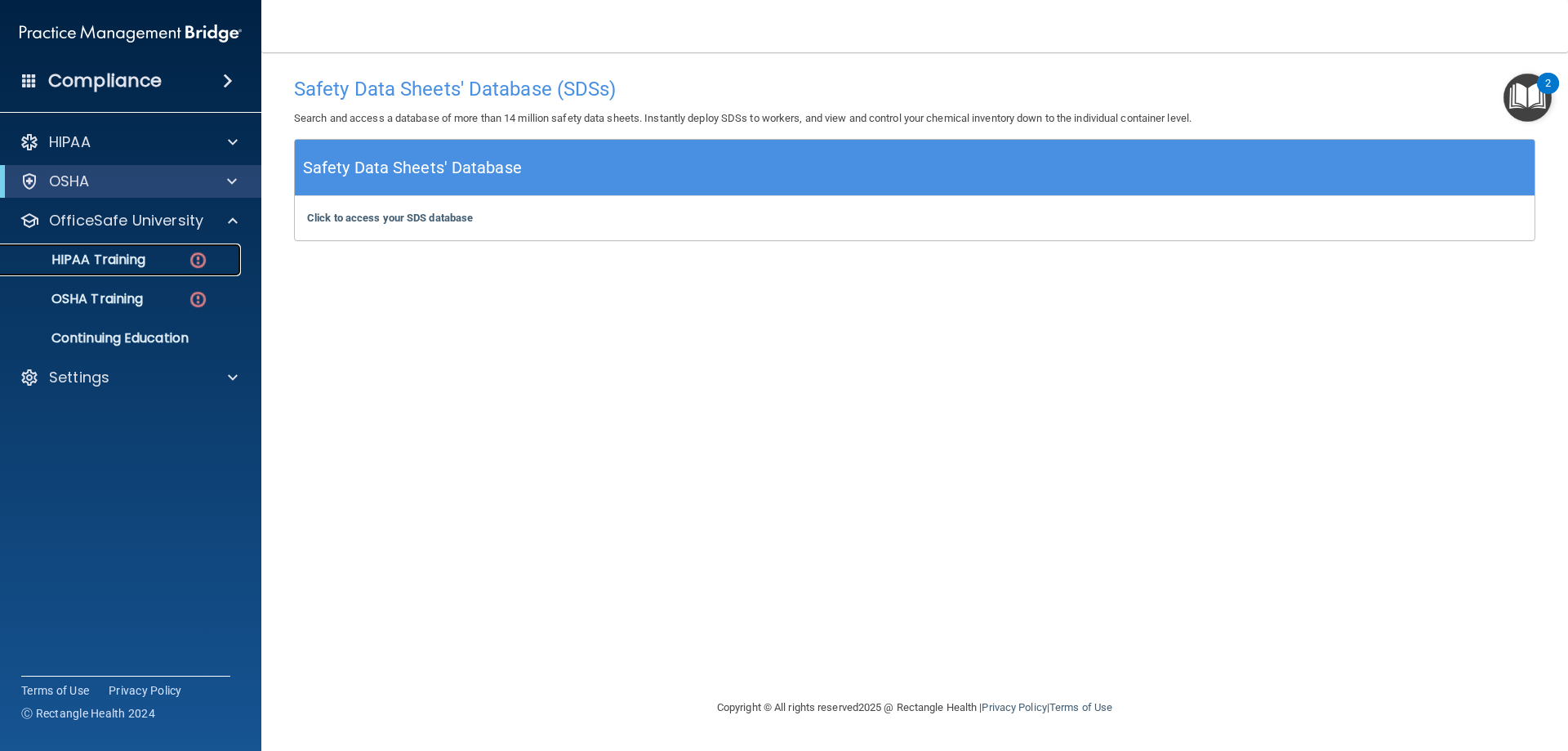
click at [163, 258] on div "HIPAA Training" at bounding box center [121, 260] width 223 height 16
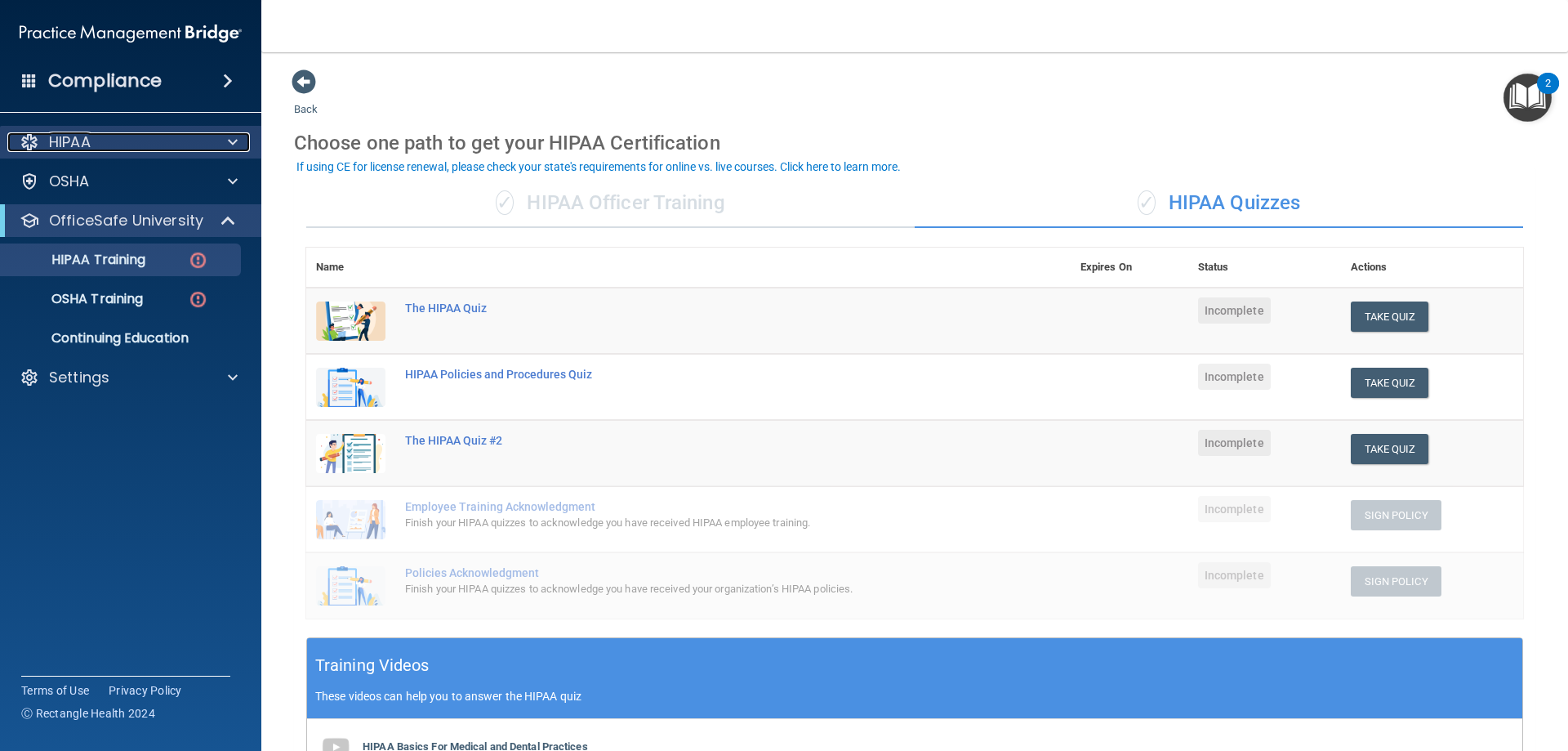
click at [107, 137] on div "HIPAA" at bounding box center [109, 142] width 203 height 20
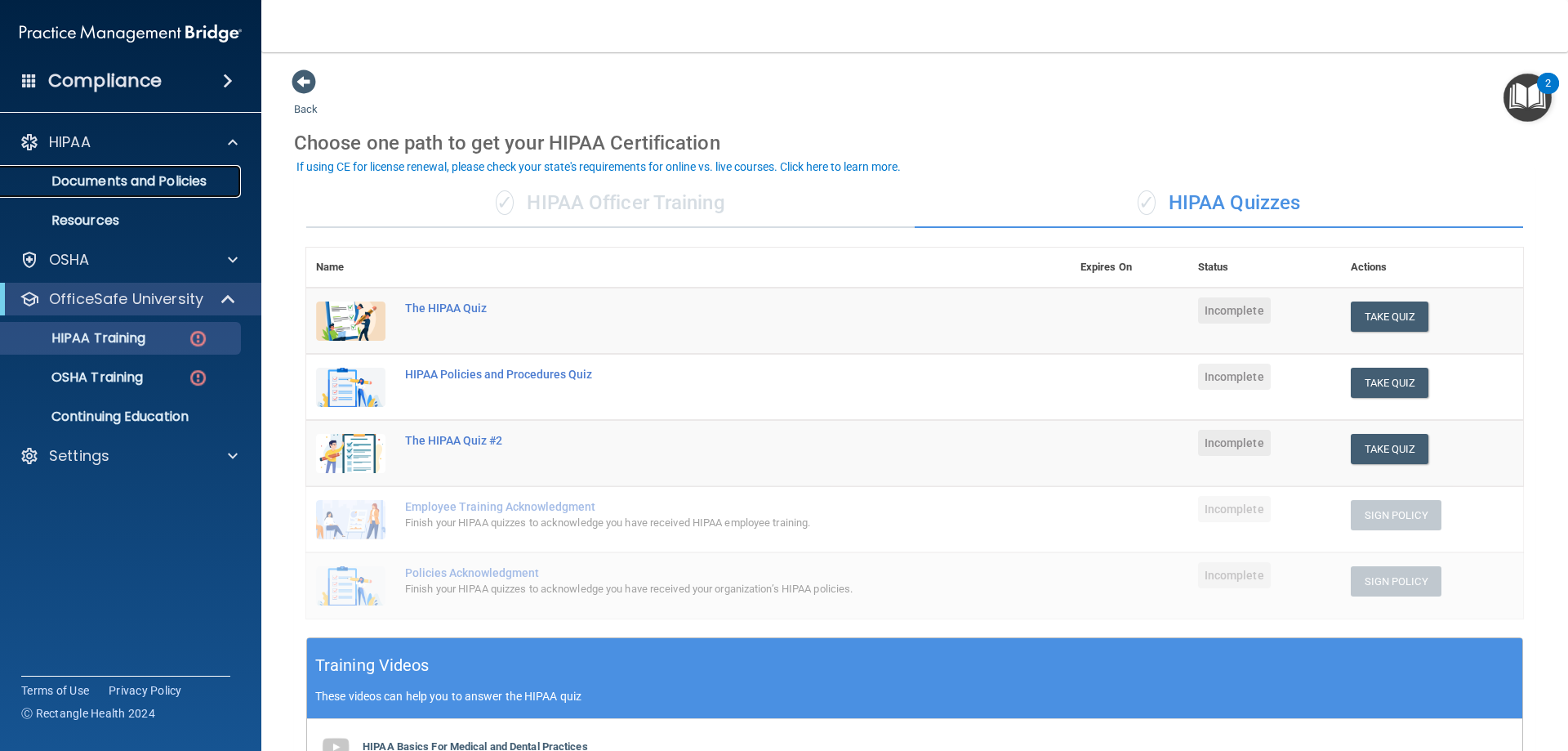
click at [95, 182] on p "Documents and Policies" at bounding box center [121, 181] width 223 height 16
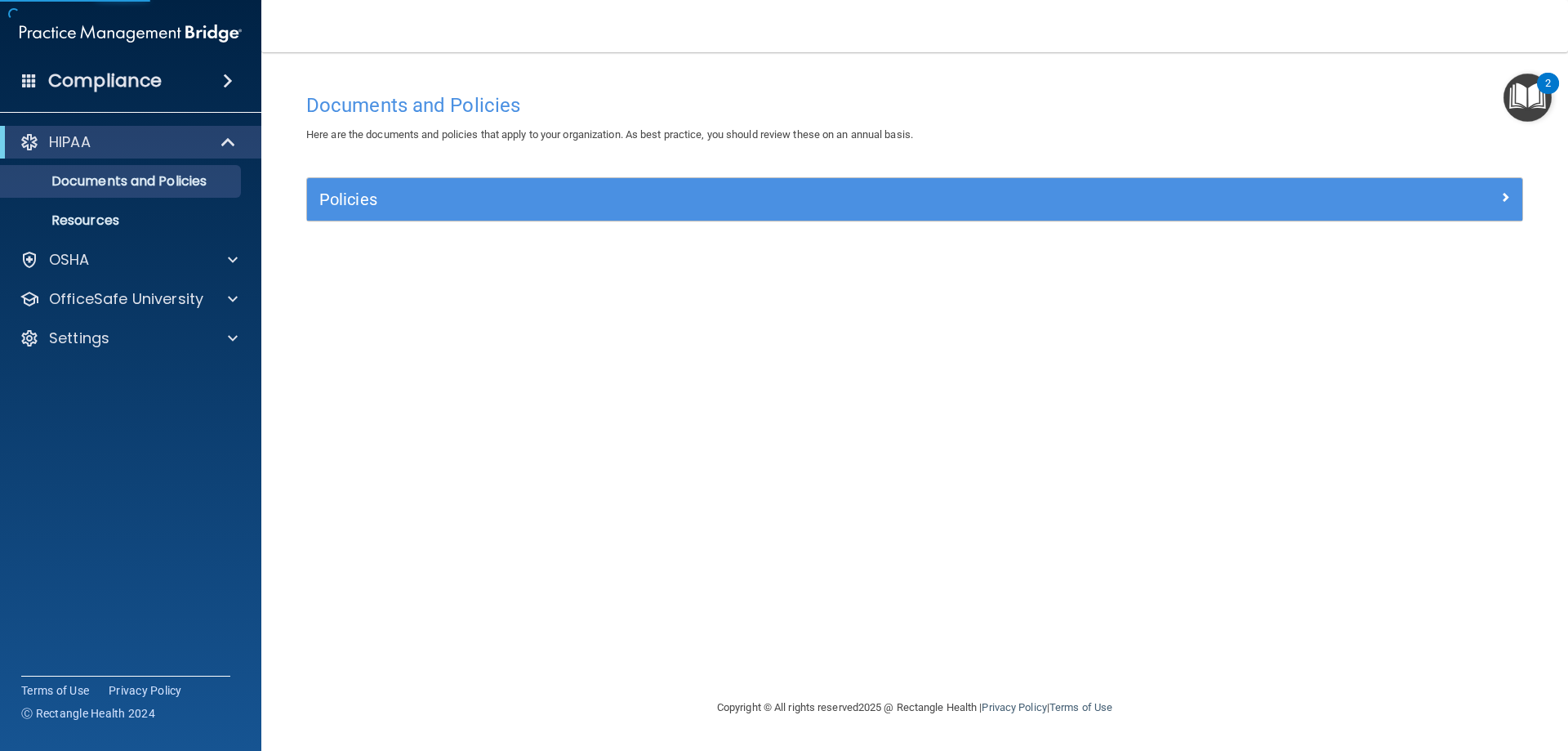
click at [380, 214] on div "Policies" at bounding box center [914, 199] width 1215 height 42
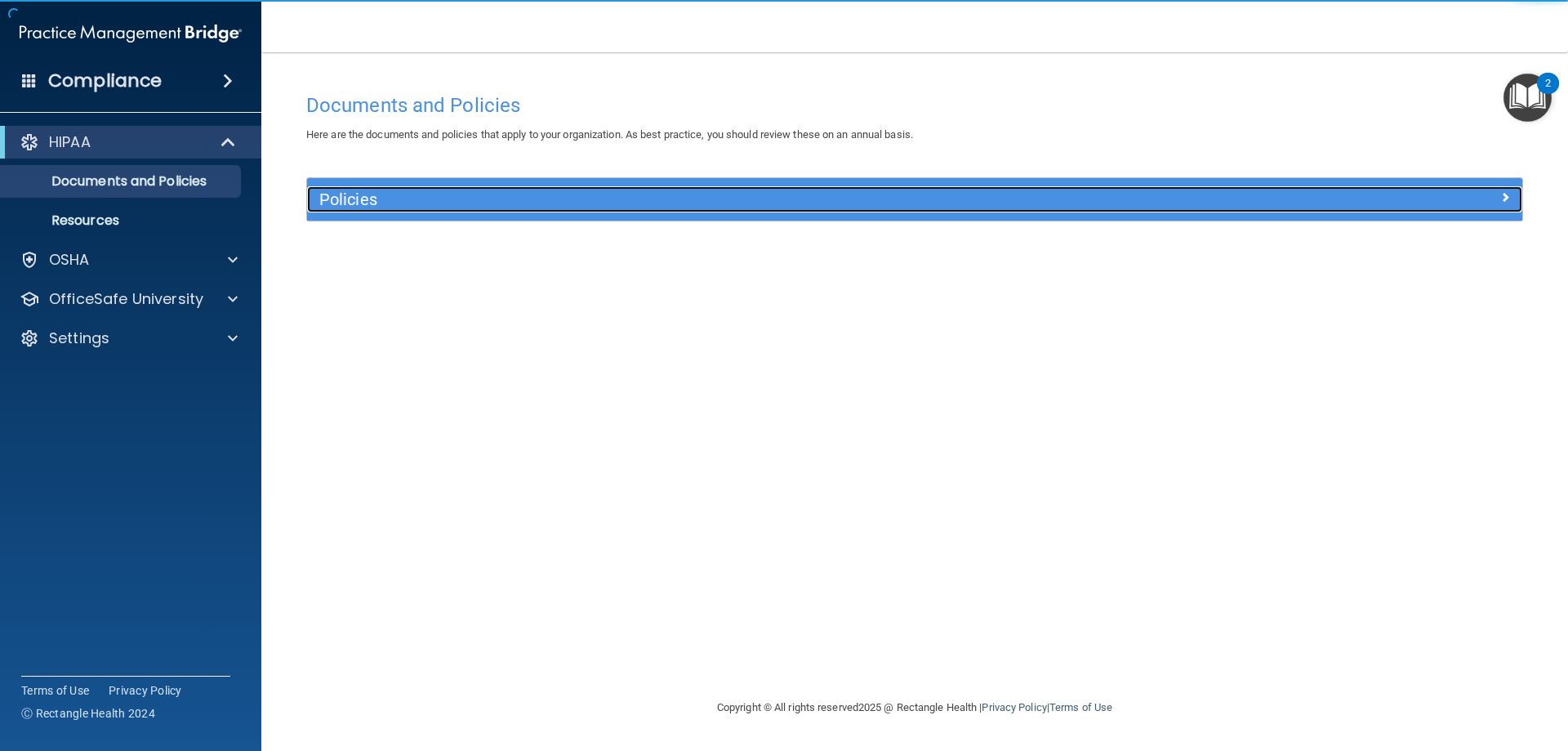
click at [413, 202] on h5 "Policies" at bounding box center [762, 199] width 887 height 18
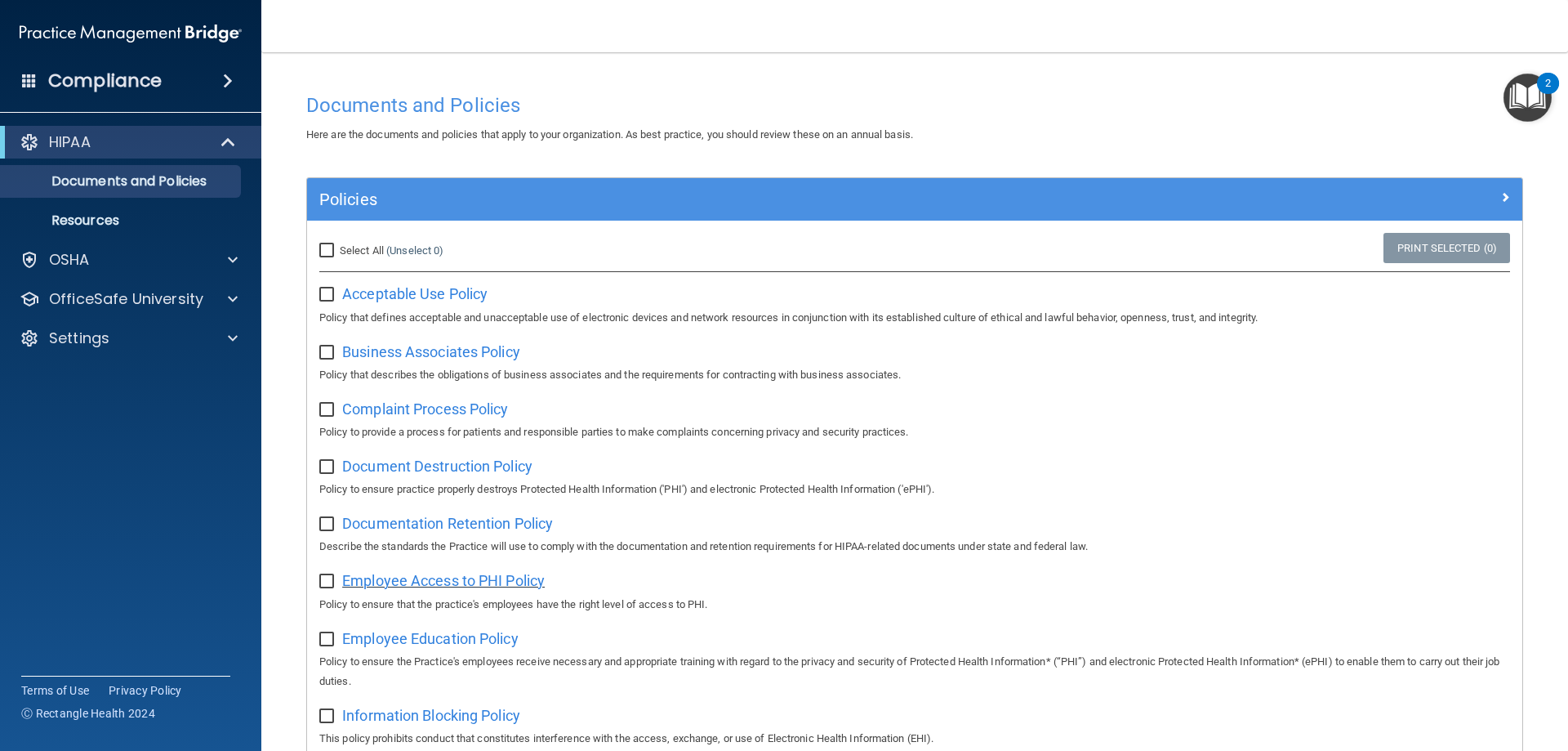
click at [430, 587] on span "Employee Access to PHI Policy" at bounding box center [444, 581] width 203 height 17
drag, startPoint x: 424, startPoint y: 319, endPoint x: 434, endPoint y: 349, distance: 31.6
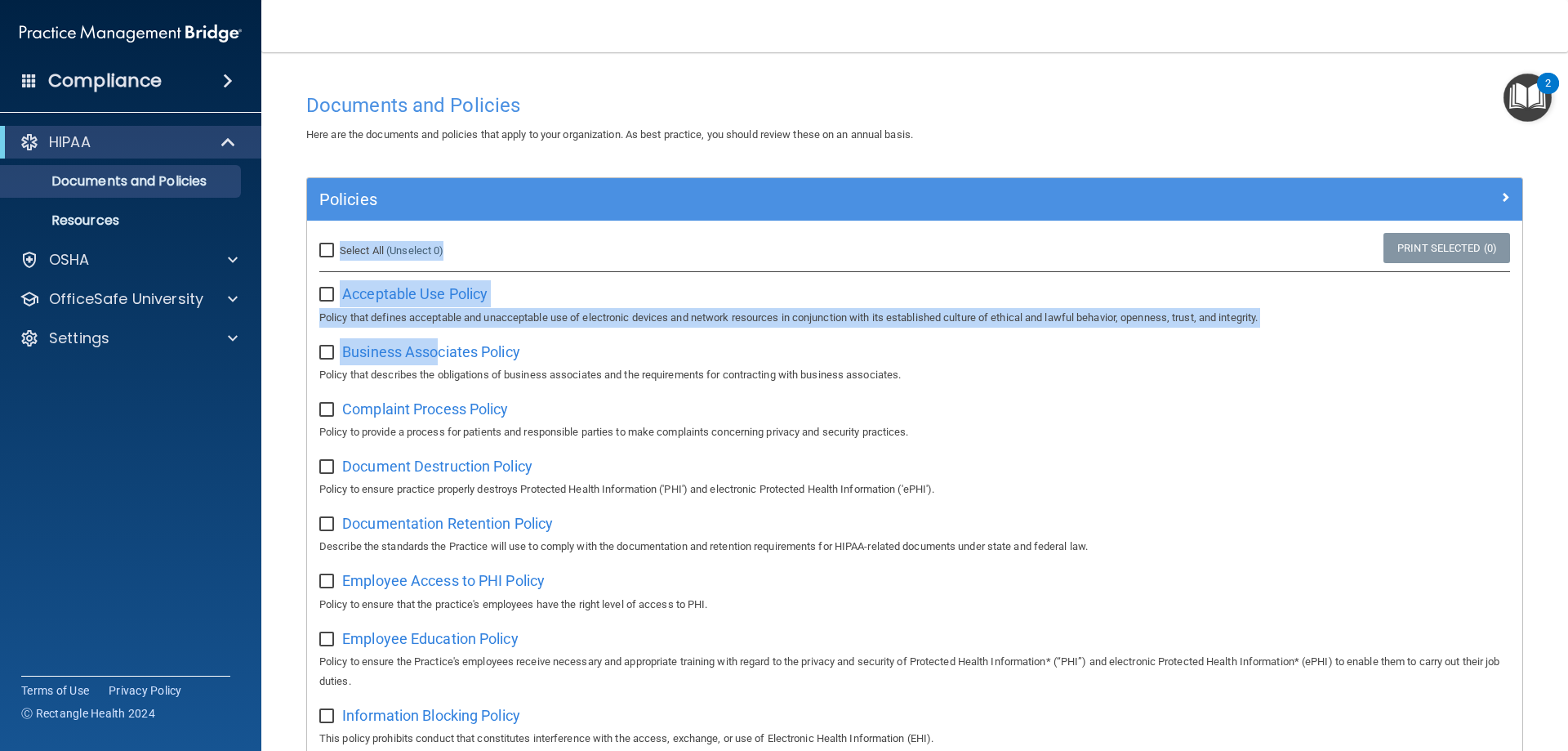
drag, startPoint x: 652, startPoint y: 247, endPoint x: 611, endPoint y: 271, distance: 47.5
click at [652, 248] on div "Select All (Unselect 0) Unselect All" at bounding box center [509, 250] width 381 height 20
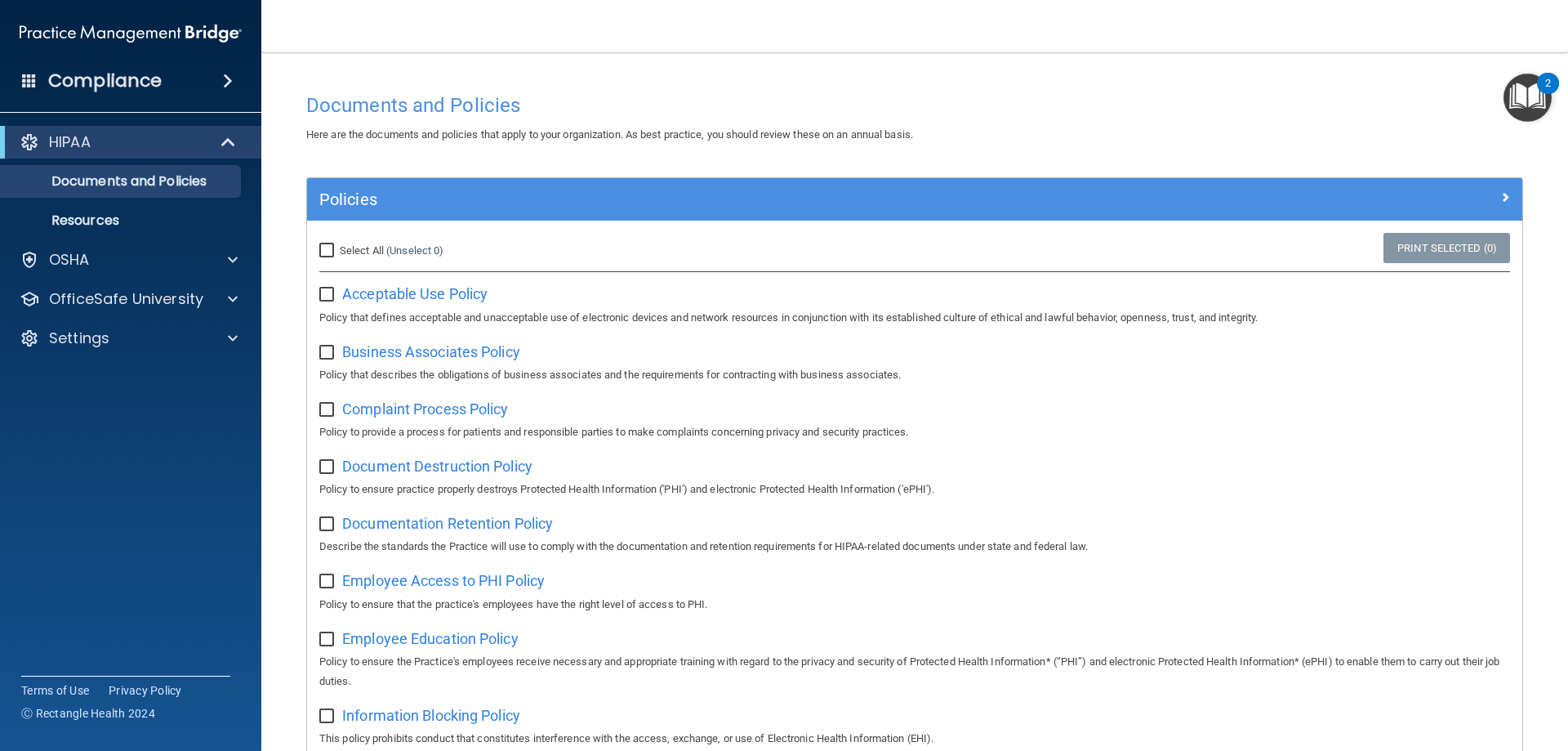
click at [426, 511] on div "Documentation Retention Policy Describe the standards the Practice will use to …" at bounding box center [914, 533] width 1191 height 46
click at [440, 711] on span "Information Blocking Policy" at bounding box center [431, 715] width 178 height 17
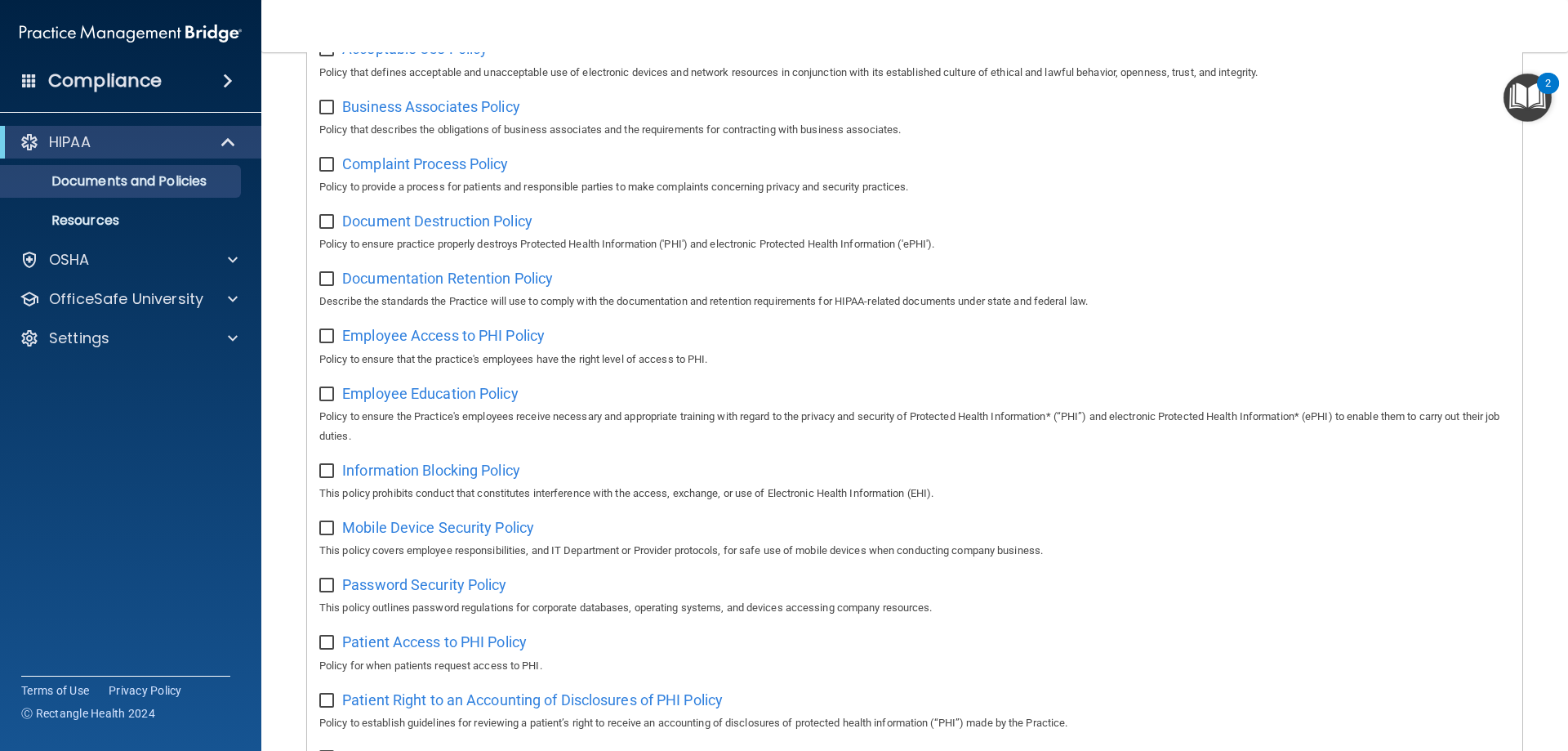
scroll to position [327, 0]
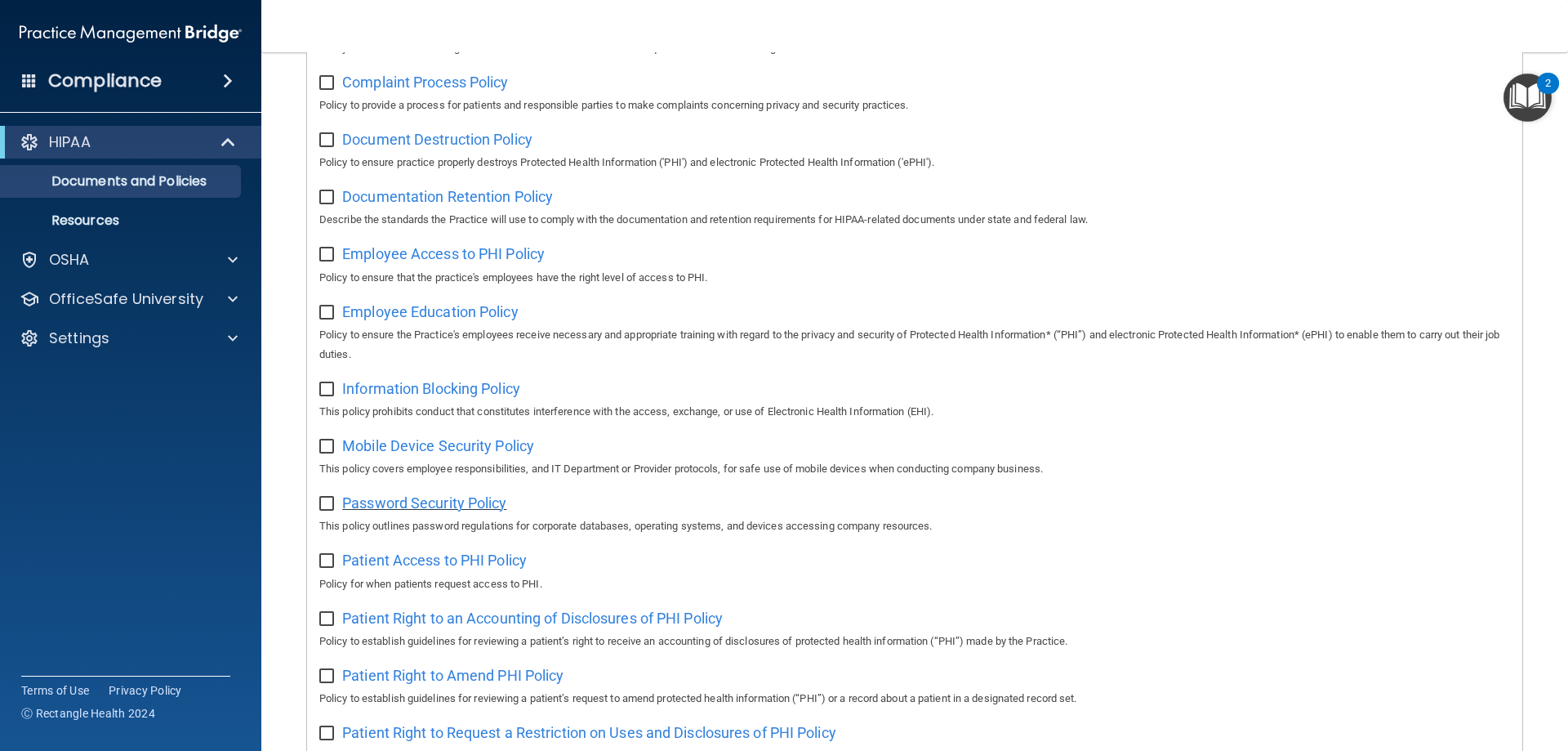
click at [471, 498] on span "Password Security Policy" at bounding box center [424, 503] width 164 height 17
